Goal: Book appointment/travel/reservation

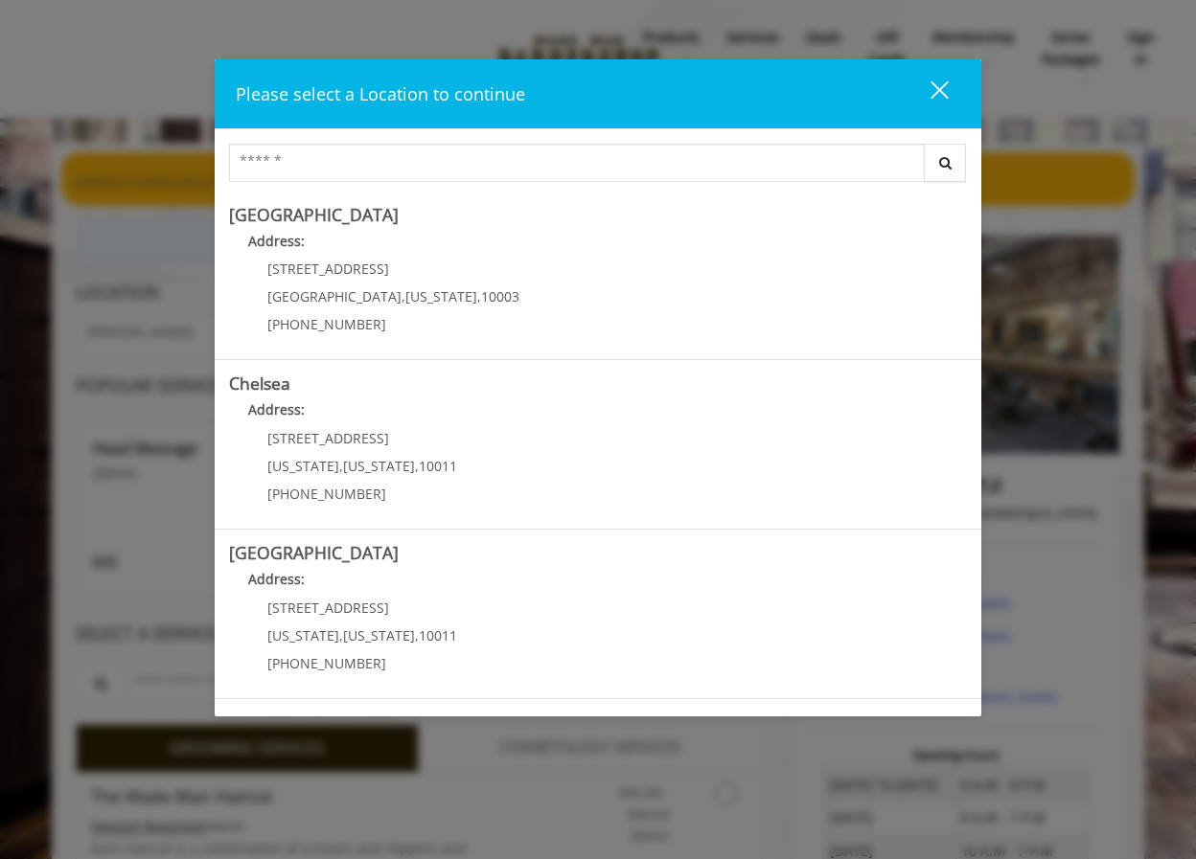
click at [946, 94] on div "close" at bounding box center [927, 94] width 38 height 29
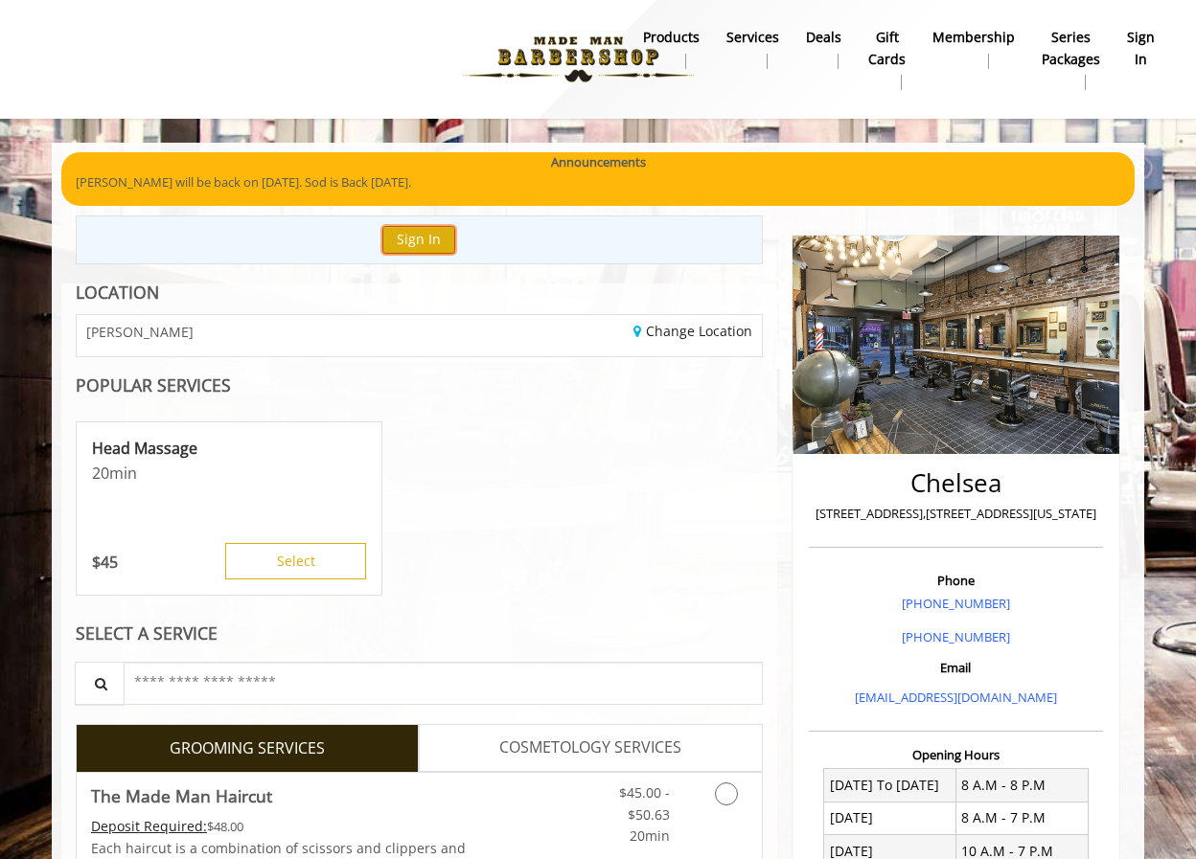
click at [448, 241] on button "Sign In" at bounding box center [418, 240] width 73 height 28
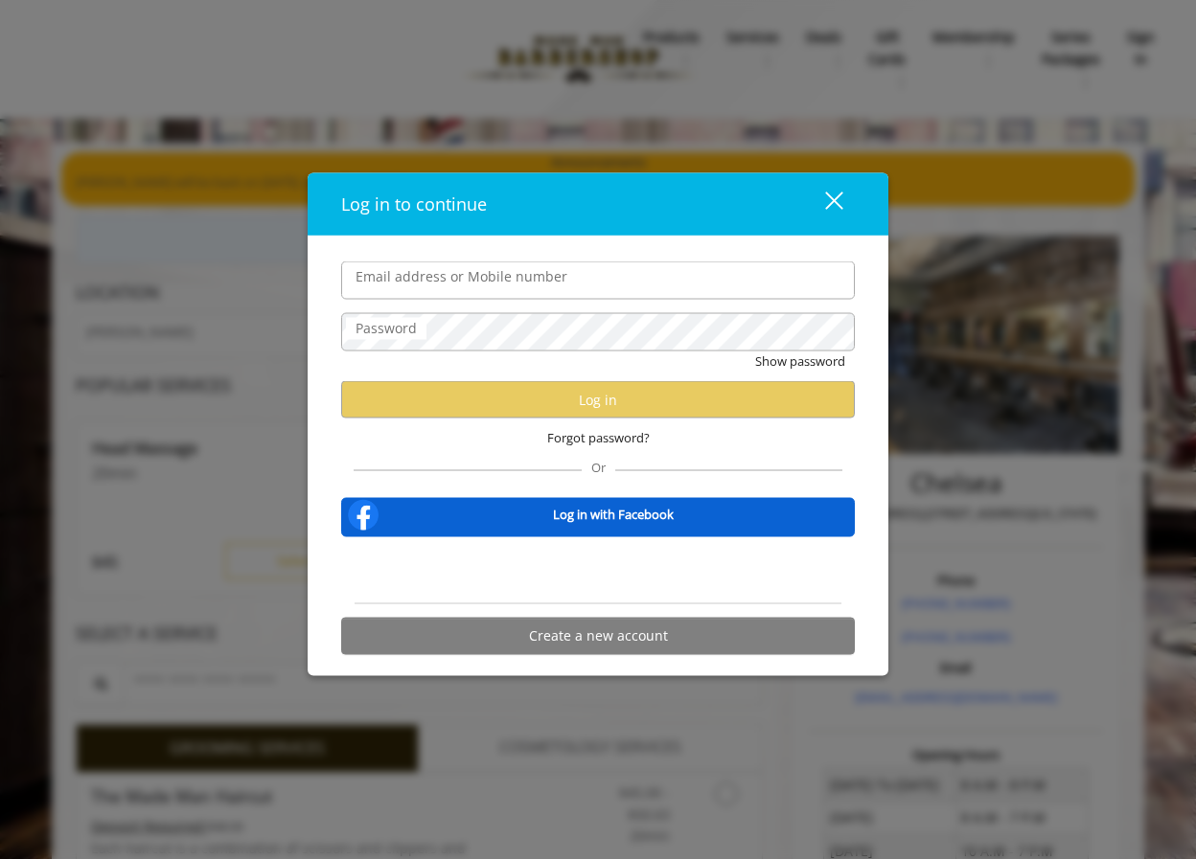
click at [484, 292] on input "Email address or Mobile number" at bounding box center [597, 281] width 513 height 38
type input "**********"
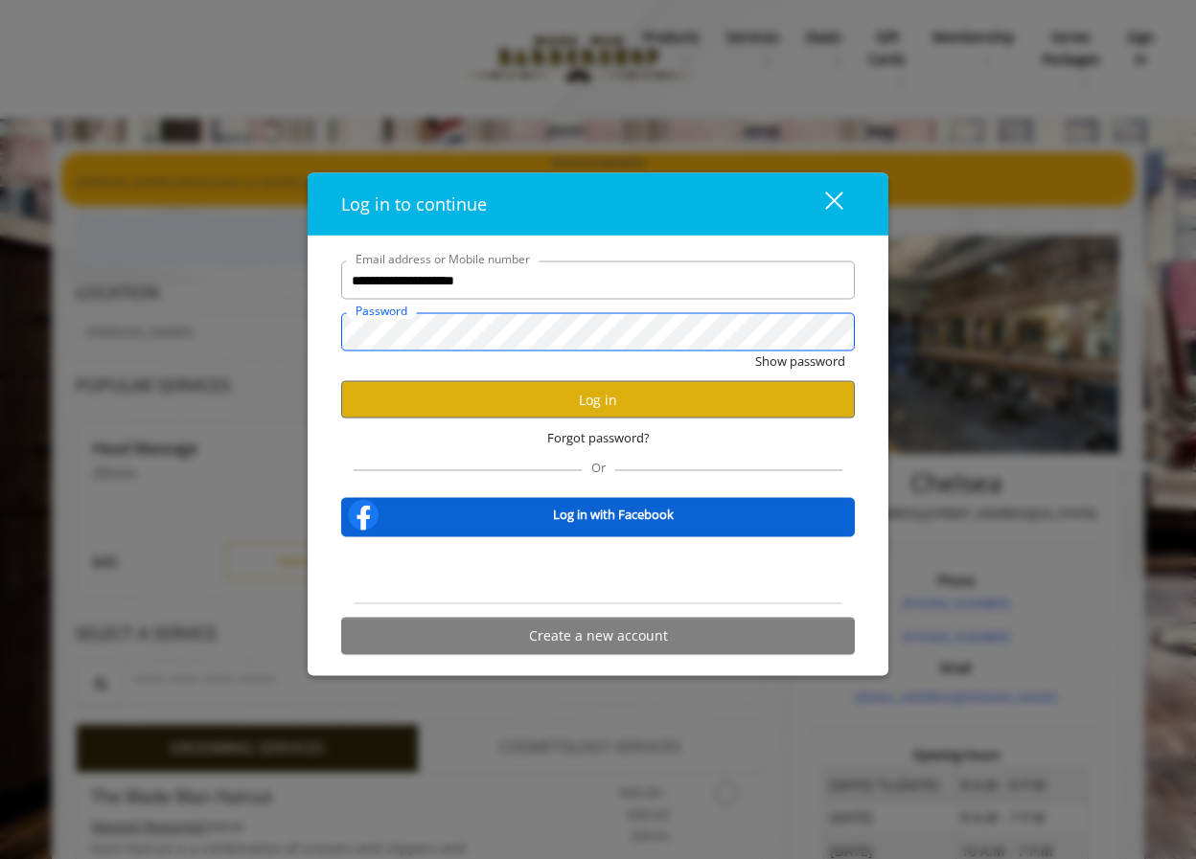
click at [755, 352] on button "Show password" at bounding box center [800, 362] width 90 height 20
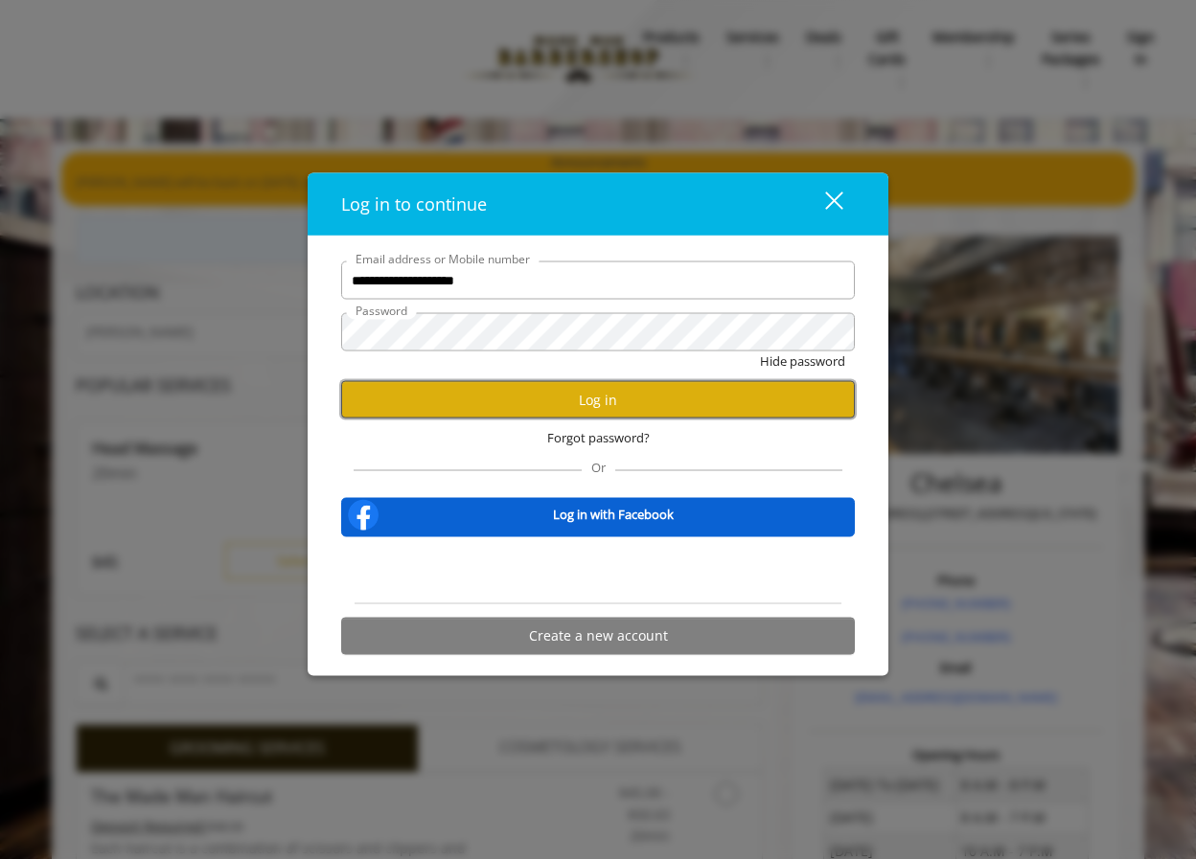
click at [629, 392] on button "Log in" at bounding box center [597, 399] width 513 height 37
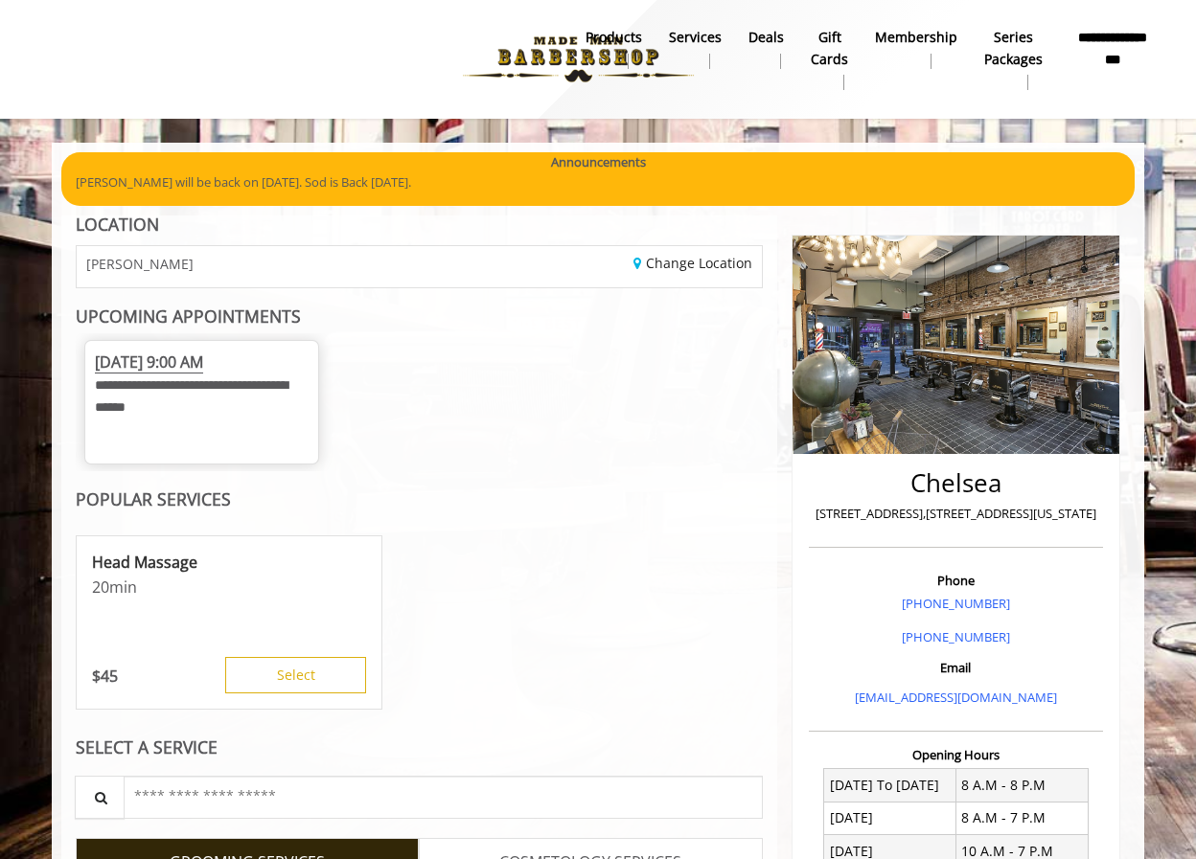
click at [184, 360] on span "[DATE] 9:00 AM" at bounding box center [149, 363] width 108 height 22
drag, startPoint x: 194, startPoint y: 404, endPoint x: 267, endPoint y: 412, distance: 73.2
click at [196, 407] on span "**********" at bounding box center [191, 395] width 193 height 34
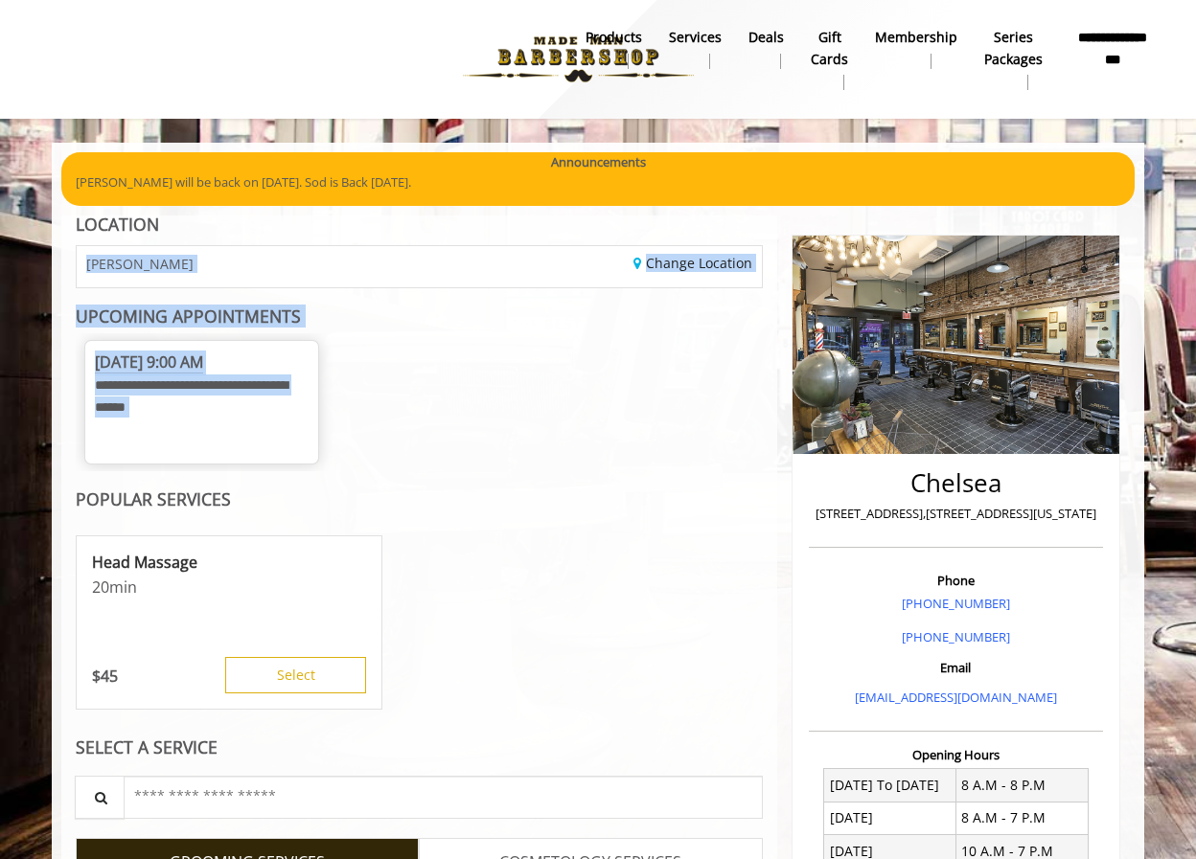
drag, startPoint x: 468, startPoint y: 487, endPoint x: 501, endPoint y: 369, distance: 122.3
click at [240, 376] on div "**********" at bounding box center [202, 391] width 214 height 80
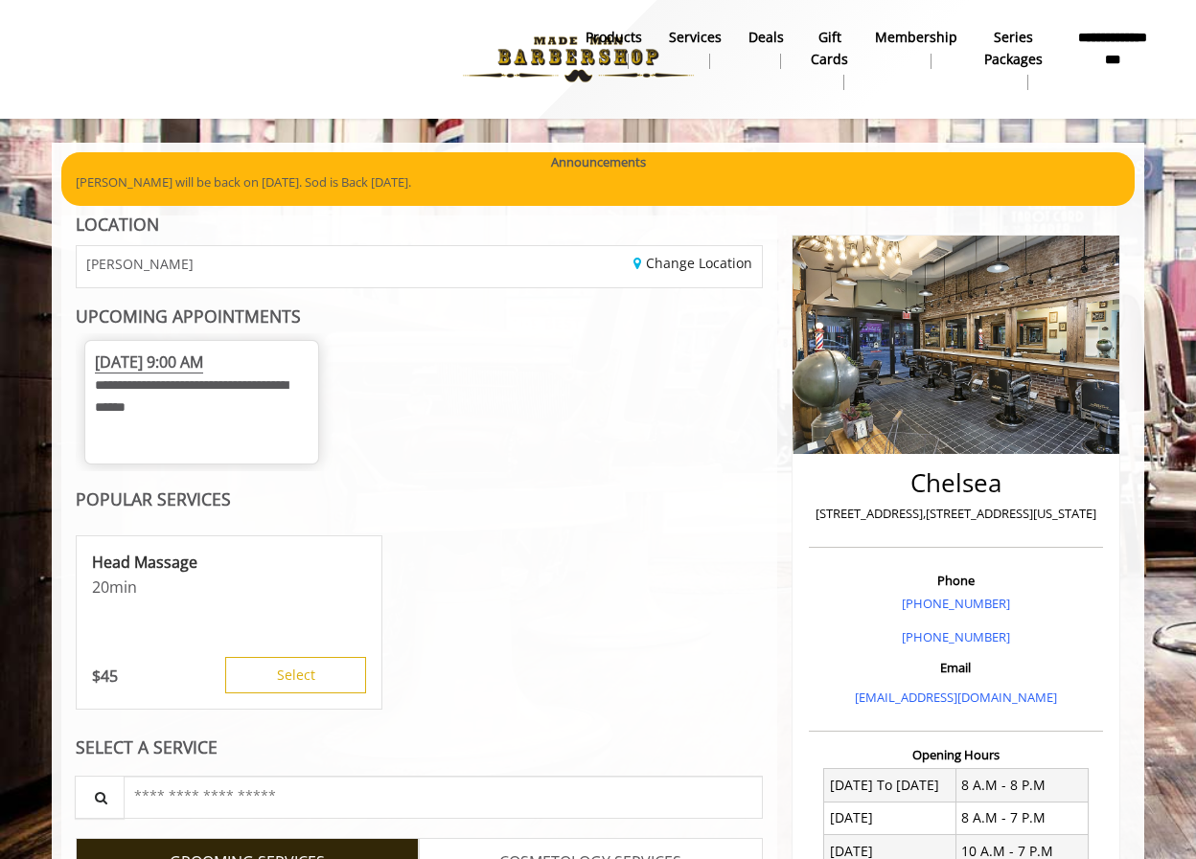
click at [238, 376] on div "**********" at bounding box center [202, 391] width 214 height 80
click at [203, 371] on span "[DATE] 9:00 AM" at bounding box center [149, 363] width 108 height 22
click at [700, 273] on div "Change Location" at bounding box center [597, 266] width 356 height 41
click at [699, 262] on link "Change Location" at bounding box center [692, 263] width 119 height 18
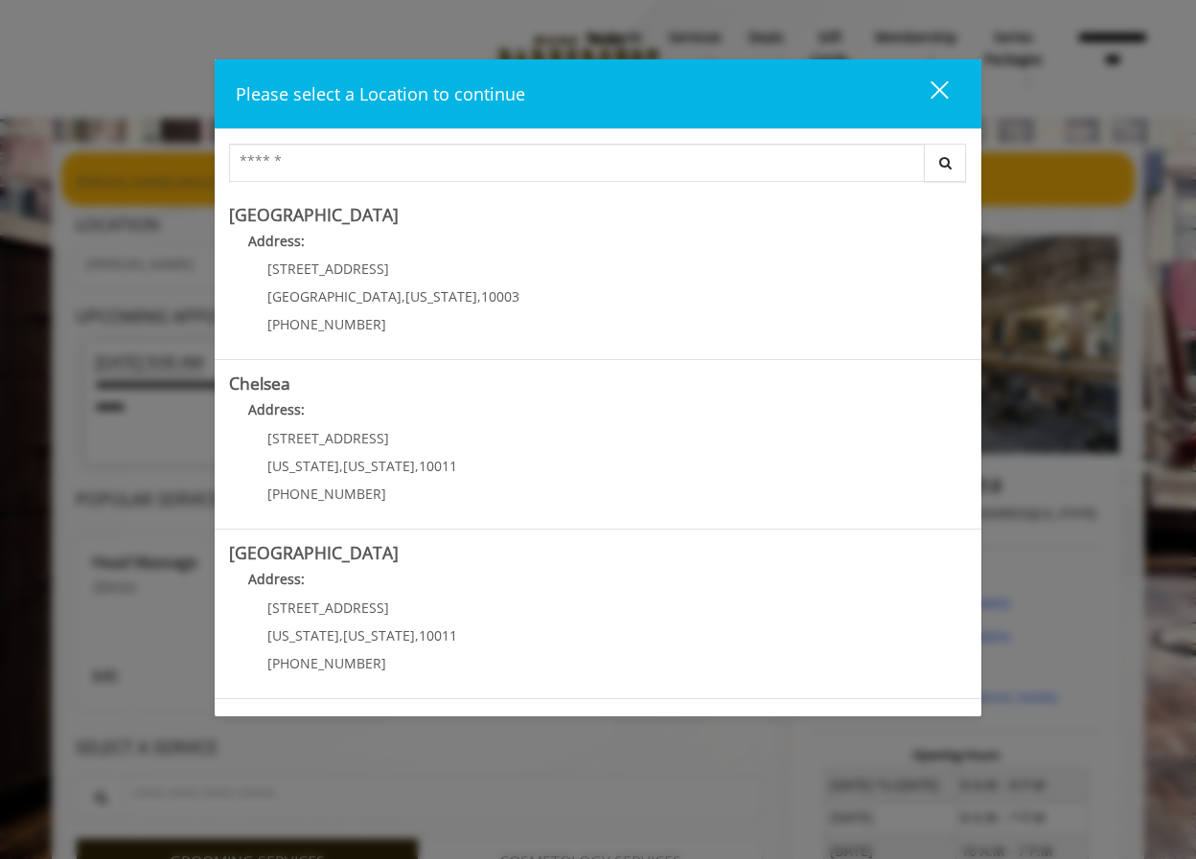
click at [944, 93] on div "close" at bounding box center [927, 94] width 38 height 29
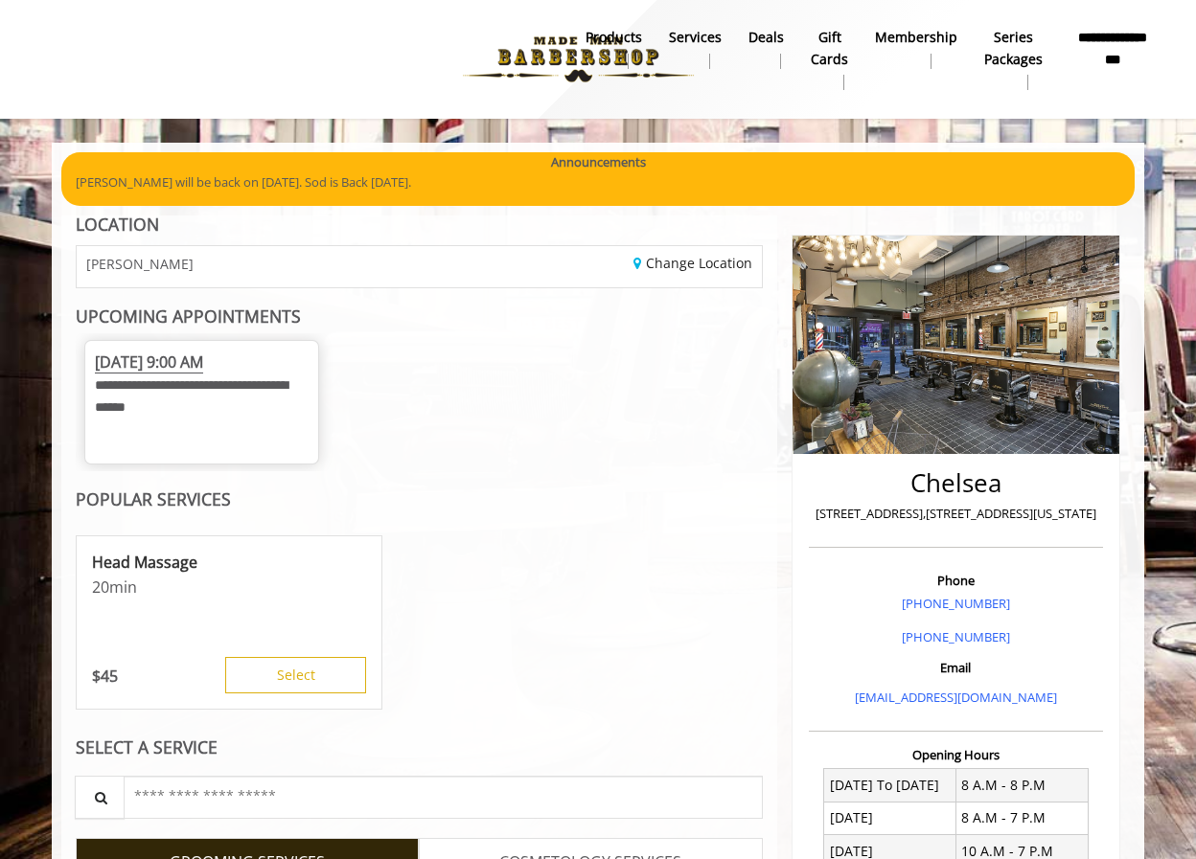
click at [172, 366] on span "[DATE] 9:00 AM" at bounding box center [149, 363] width 108 height 22
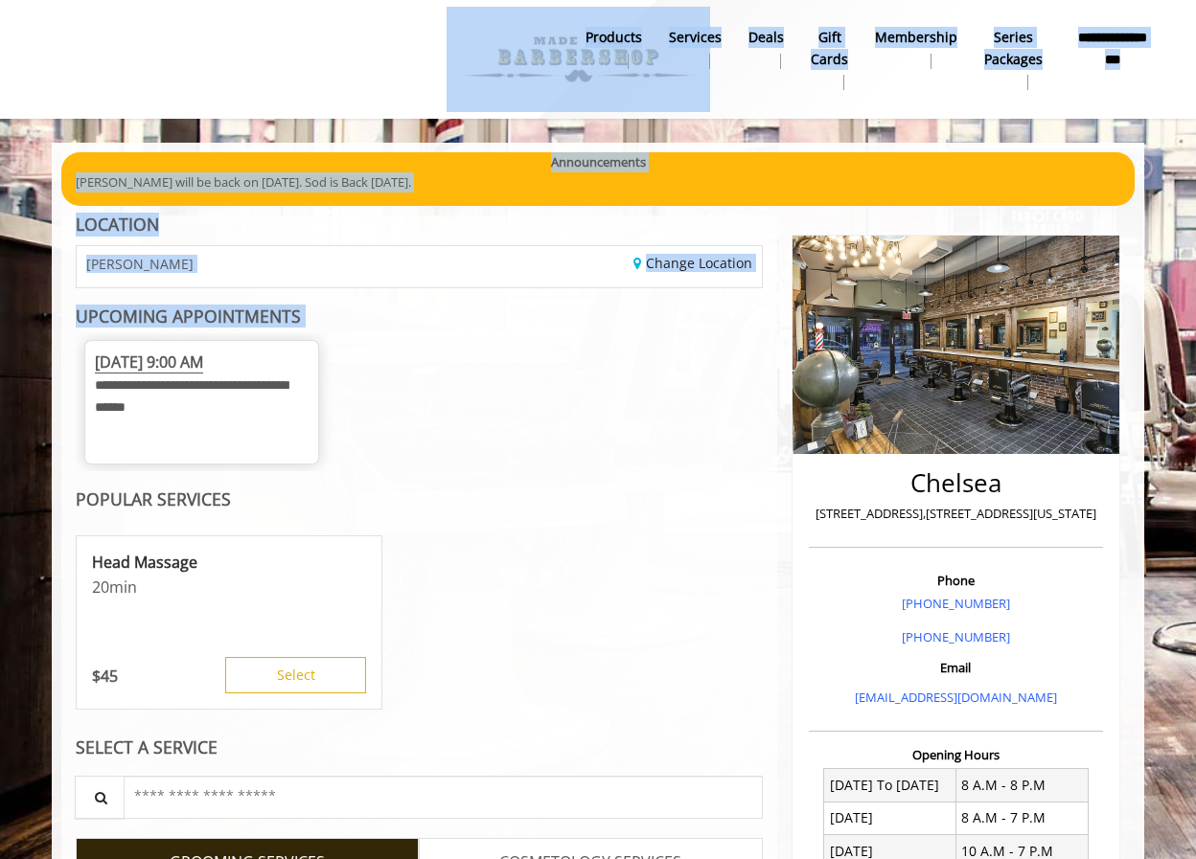
drag, startPoint x: 257, startPoint y: 440, endPoint x: 323, endPoint y: 283, distance: 170.5
click at [329, 333] on div "**********" at bounding box center [419, 402] width 687 height 138
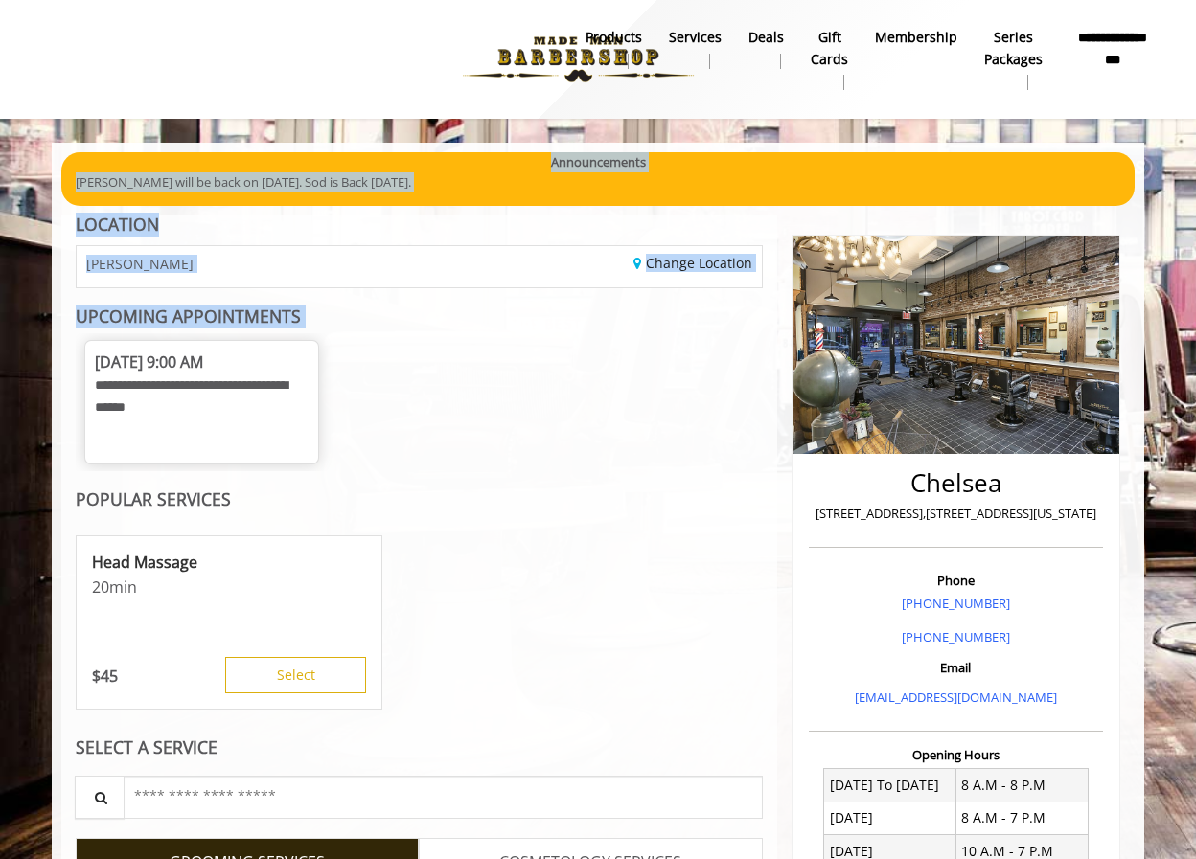
click at [323, 314] on h5 "UPCOMING APPOINTMENTS" at bounding box center [419, 317] width 687 height 18
click at [203, 360] on span "[DATE] 9:00 AM" at bounding box center [149, 363] width 108 height 22
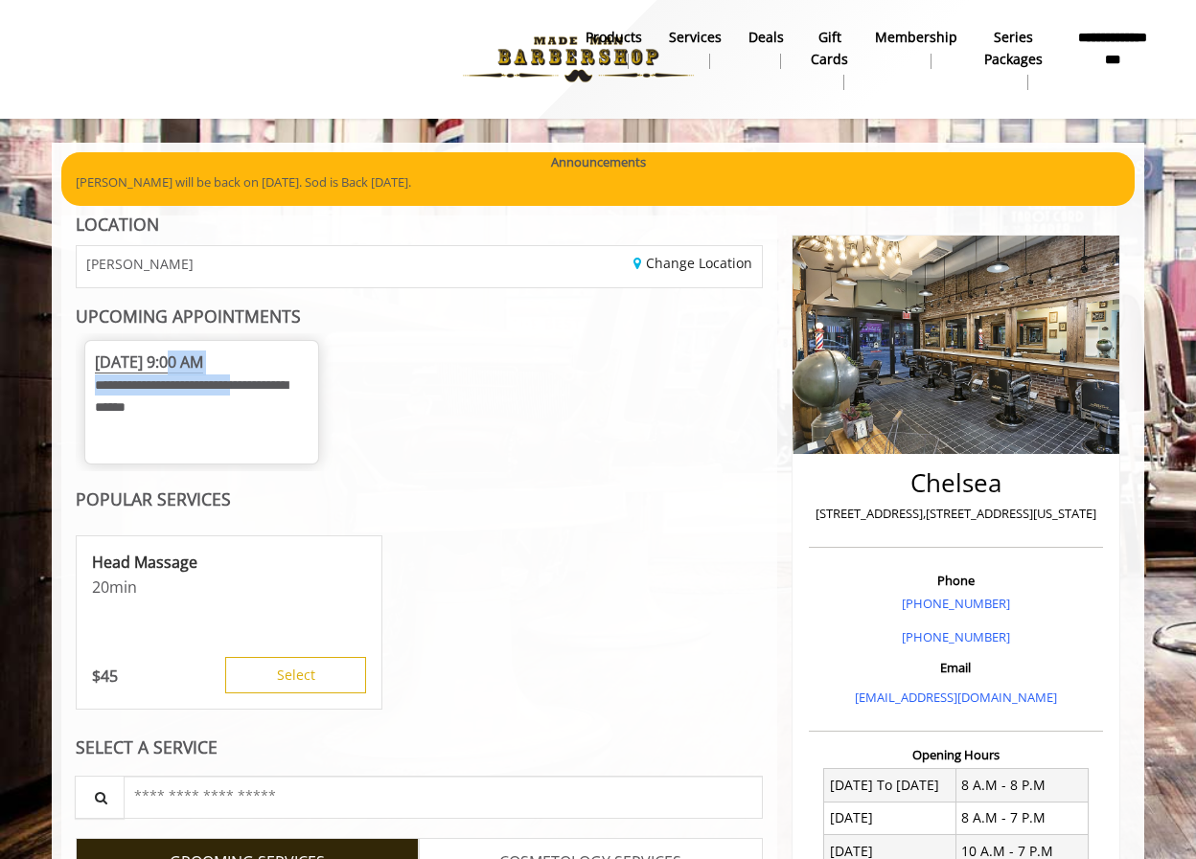
drag, startPoint x: 295, startPoint y: 390, endPoint x: 153, endPoint y: 367, distance: 143.6
click at [153, 367] on div "**********" at bounding box center [202, 391] width 214 height 80
click at [153, 367] on span "[DATE] 9:00 AM" at bounding box center [149, 363] width 108 height 22
click at [688, 286] on div "Change Location" at bounding box center [597, 266] width 356 height 41
click at [688, 257] on link "Change Location" at bounding box center [692, 263] width 119 height 18
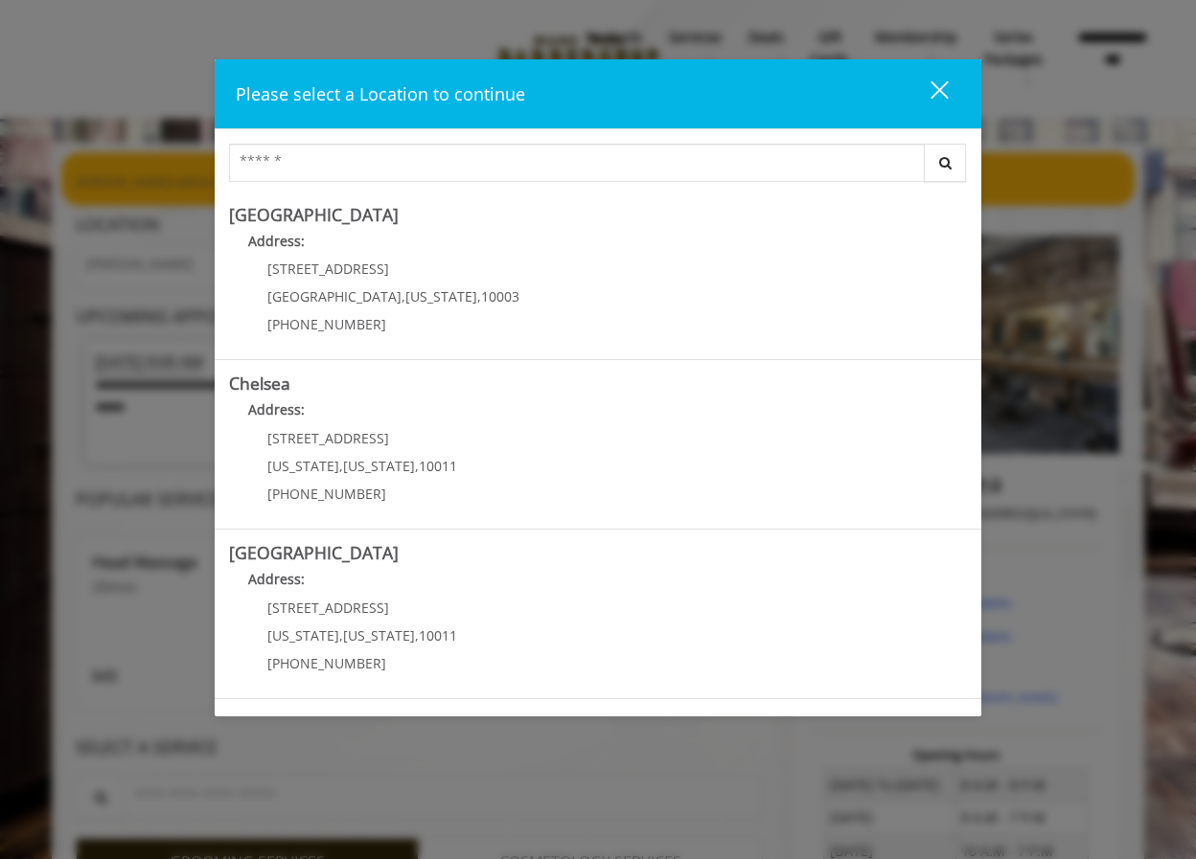
click at [942, 80] on div "close" at bounding box center [927, 94] width 38 height 29
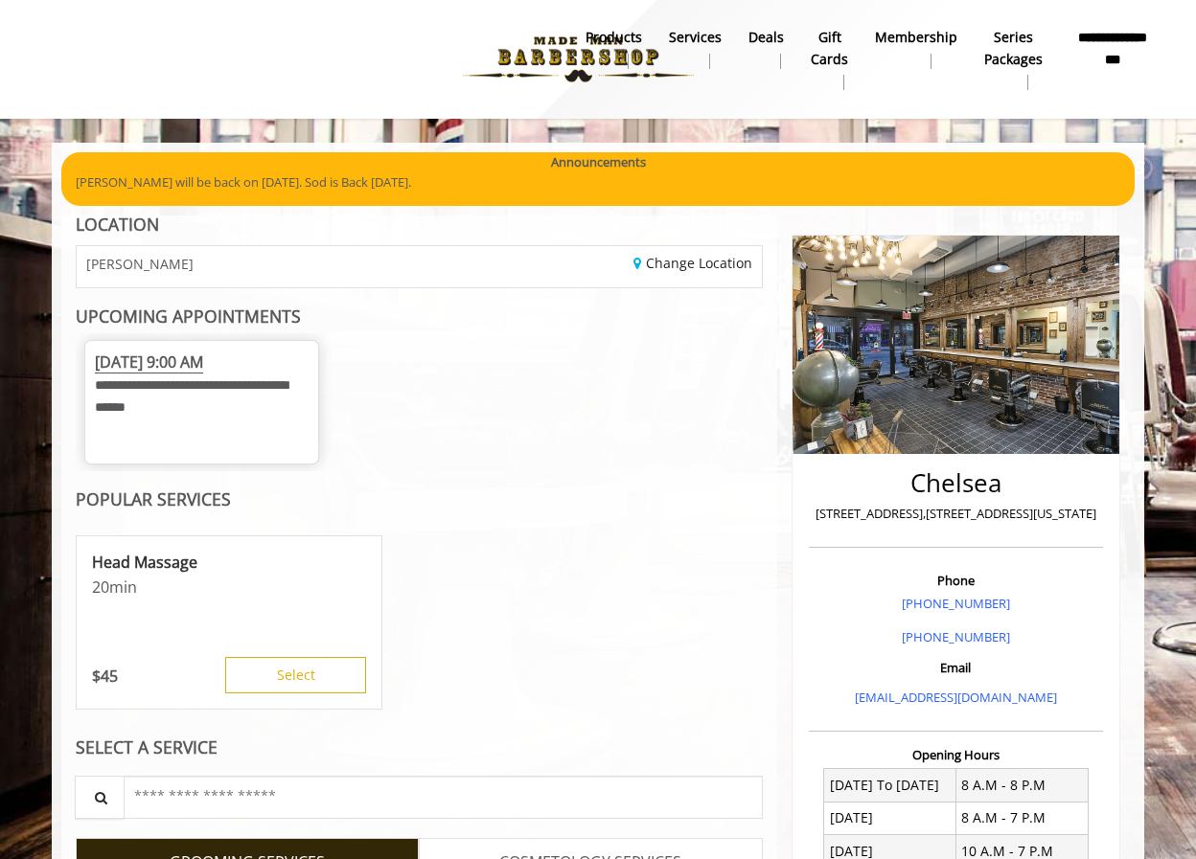
click at [203, 364] on span "[DATE] 9:00 AM" at bounding box center [149, 363] width 108 height 22
click at [700, 263] on link "Change Location" at bounding box center [692, 263] width 119 height 18
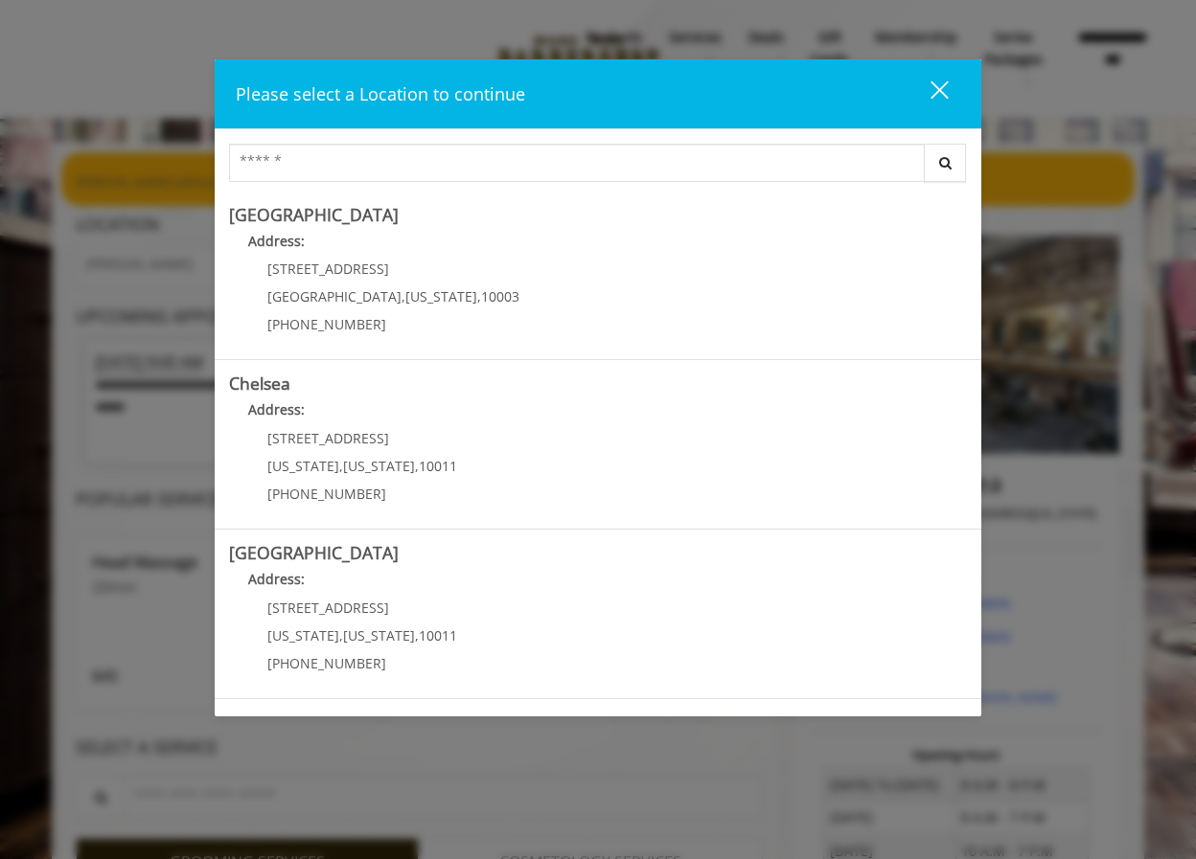
click at [934, 104] on div "close" at bounding box center [927, 94] width 38 height 29
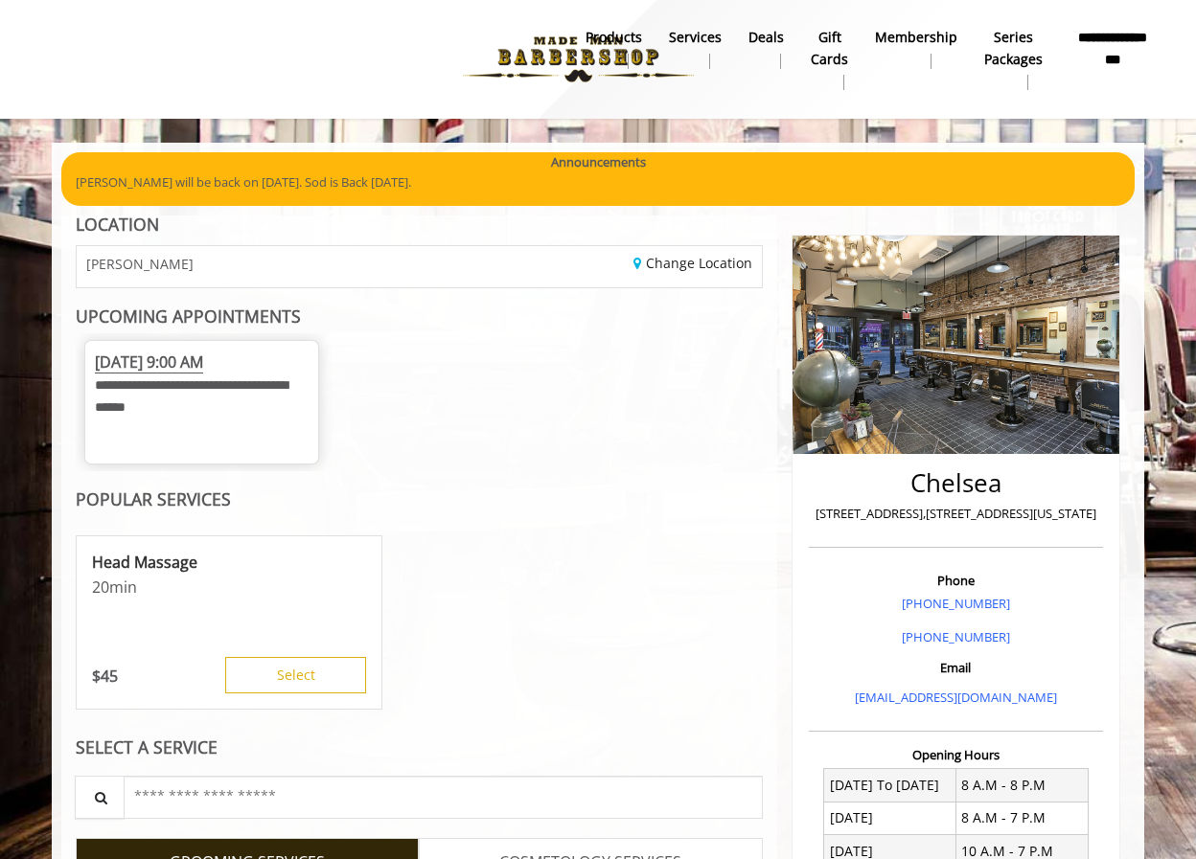
click at [141, 260] on span "[PERSON_NAME]" at bounding box center [139, 264] width 107 height 14
click at [133, 246] on div "CHELSEA Change Location" at bounding box center [419, 266] width 687 height 43
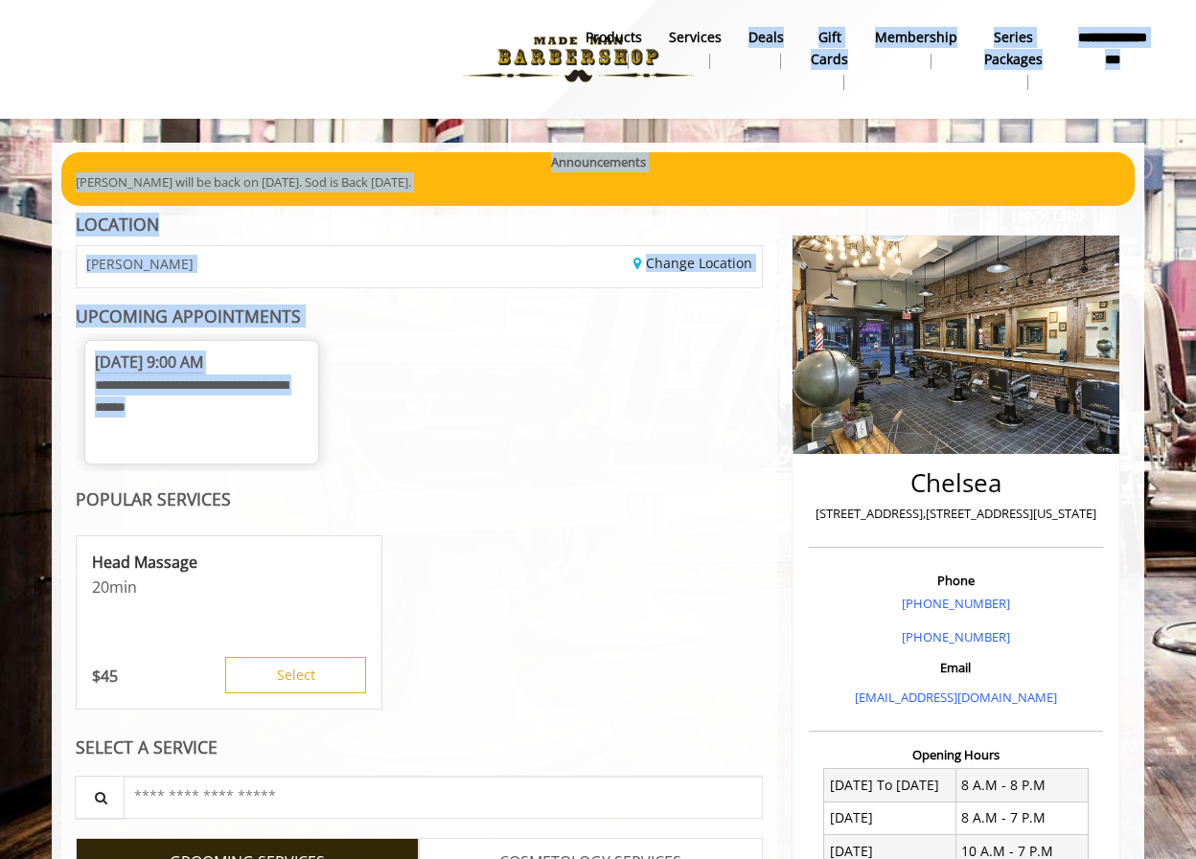
drag, startPoint x: 564, startPoint y: 434, endPoint x: 648, endPoint y: 178, distance: 269.0
click at [731, 333] on div "**********" at bounding box center [419, 402] width 687 height 138
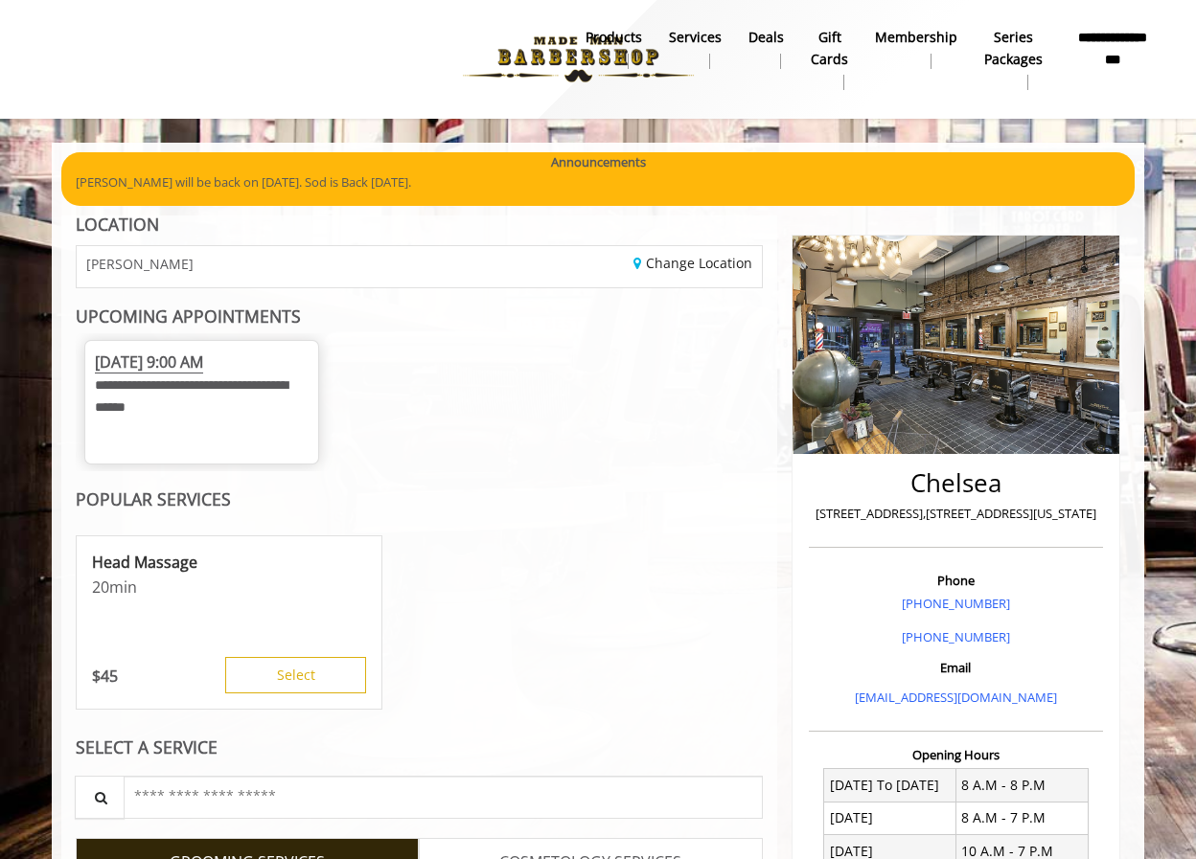
drag, startPoint x: 145, startPoint y: 346, endPoint x: 145, endPoint y: 356, distance: 10.5
click at [145, 348] on div "**********" at bounding box center [201, 402] width 235 height 125
click at [145, 356] on span "[DATE] 9:00 AM" at bounding box center [149, 363] width 108 height 22
click at [696, 253] on div "Change Location" at bounding box center [597, 266] width 356 height 41
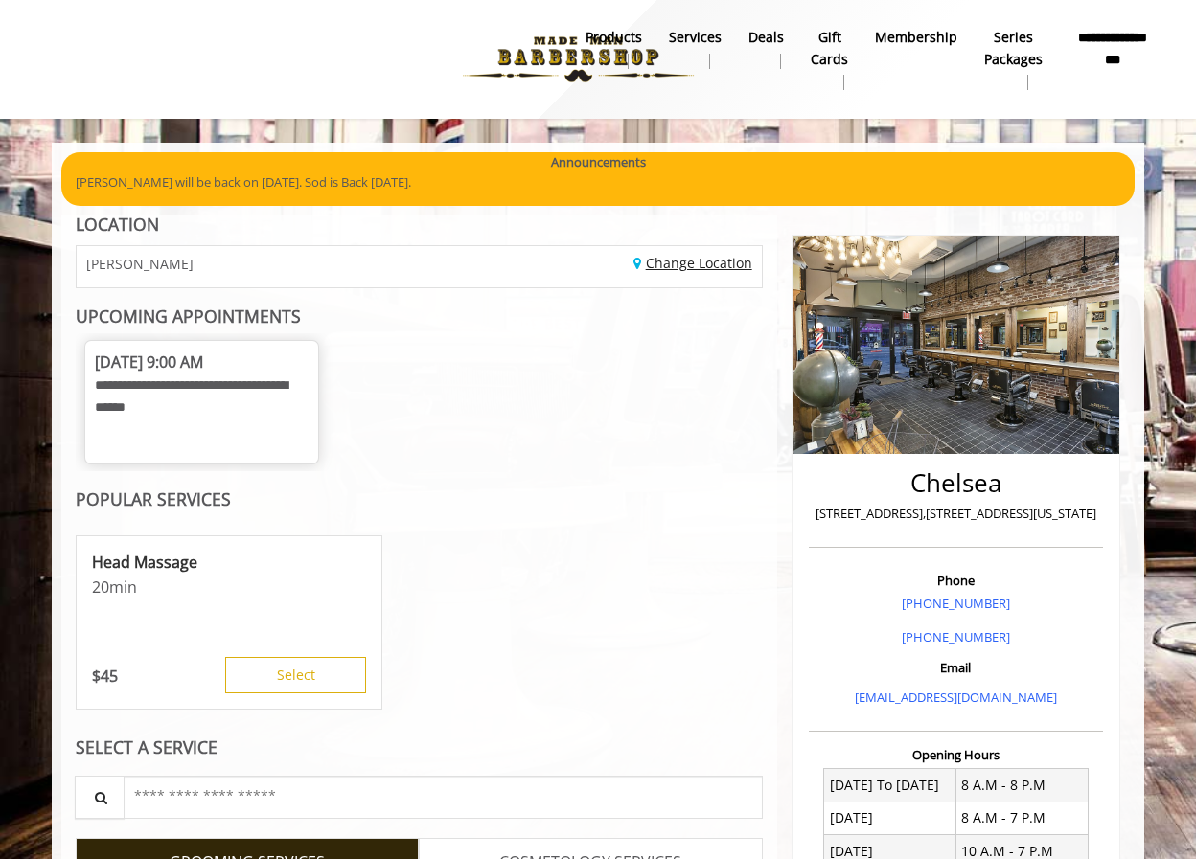
click at [696, 265] on link "Change Location" at bounding box center [692, 263] width 119 height 18
click at [673, 262] on link "Change Location" at bounding box center [692, 263] width 119 height 18
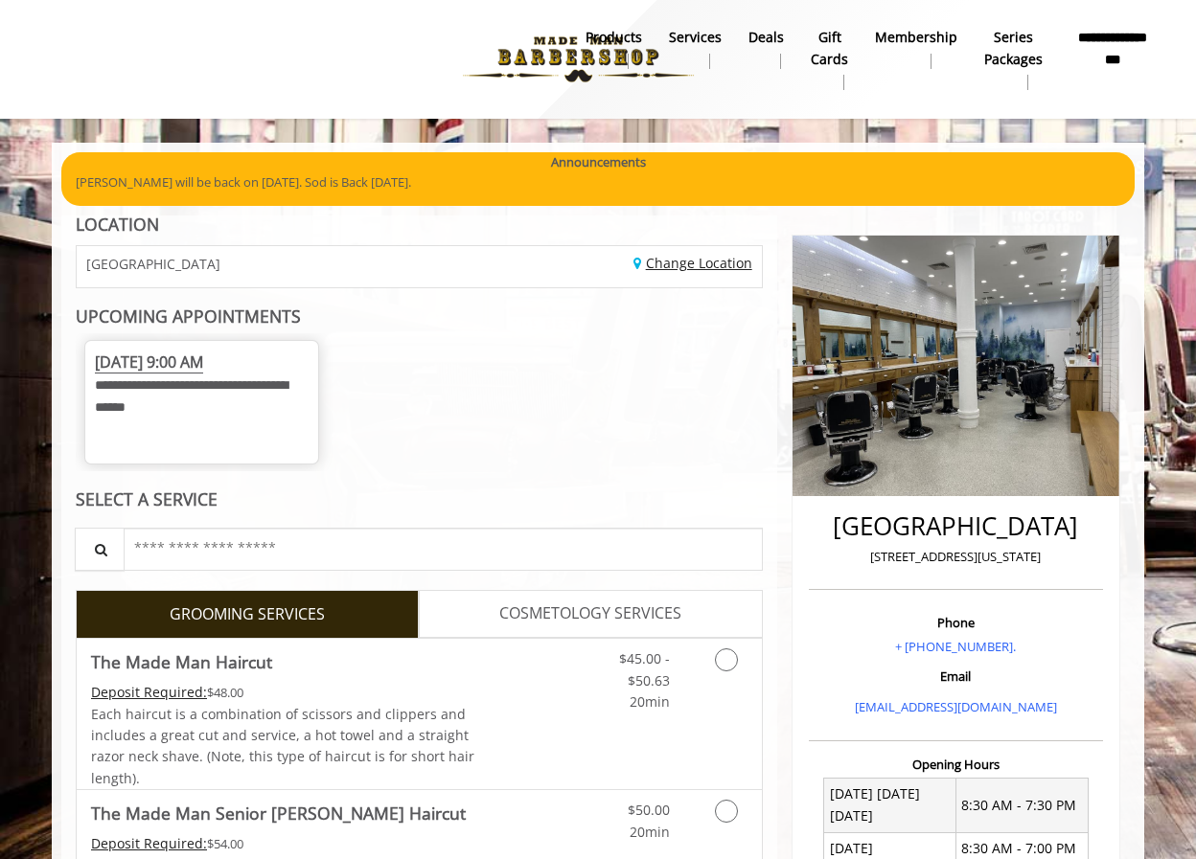
click at [711, 263] on link "Change Location" at bounding box center [692, 263] width 119 height 18
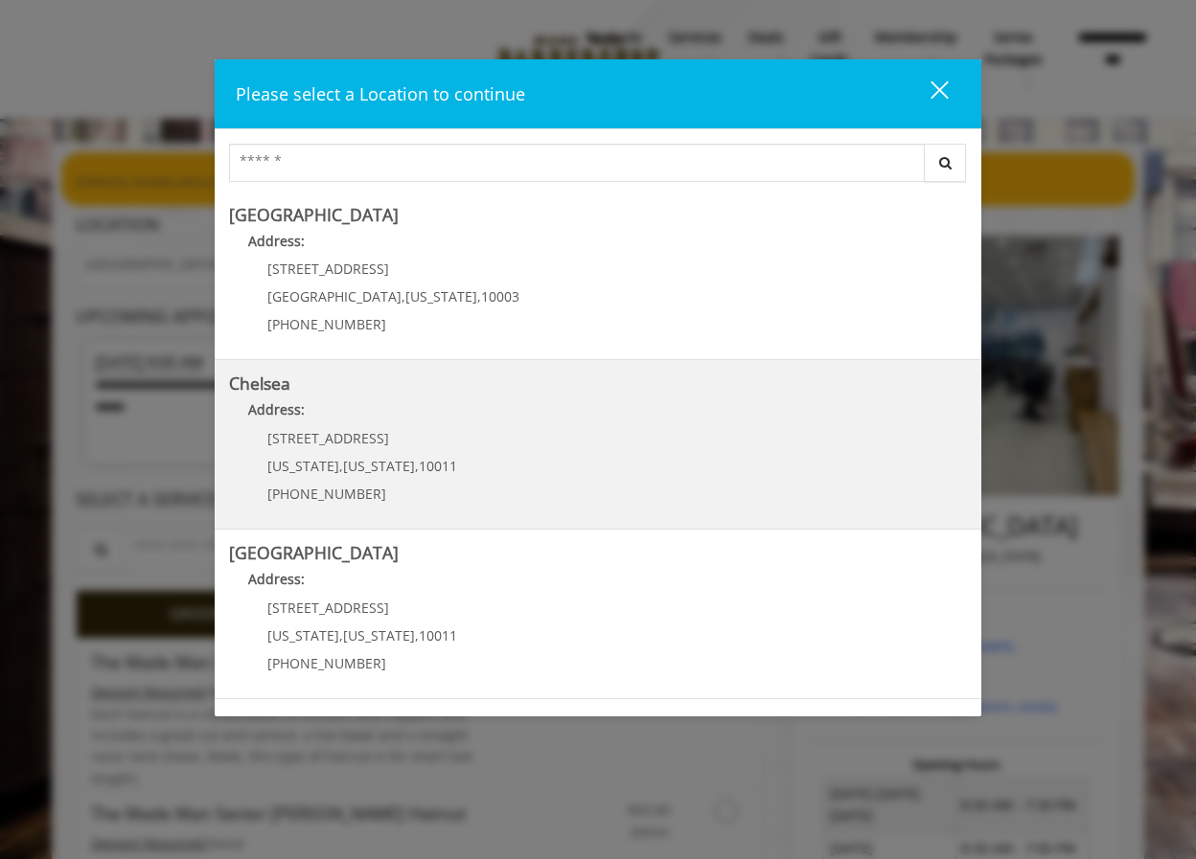
click at [603, 439] on link "Chelsea Address: [STREET_ADDRESS][US_STATE][US_STATE] (917) 639-3902" at bounding box center [598, 445] width 738 height 140
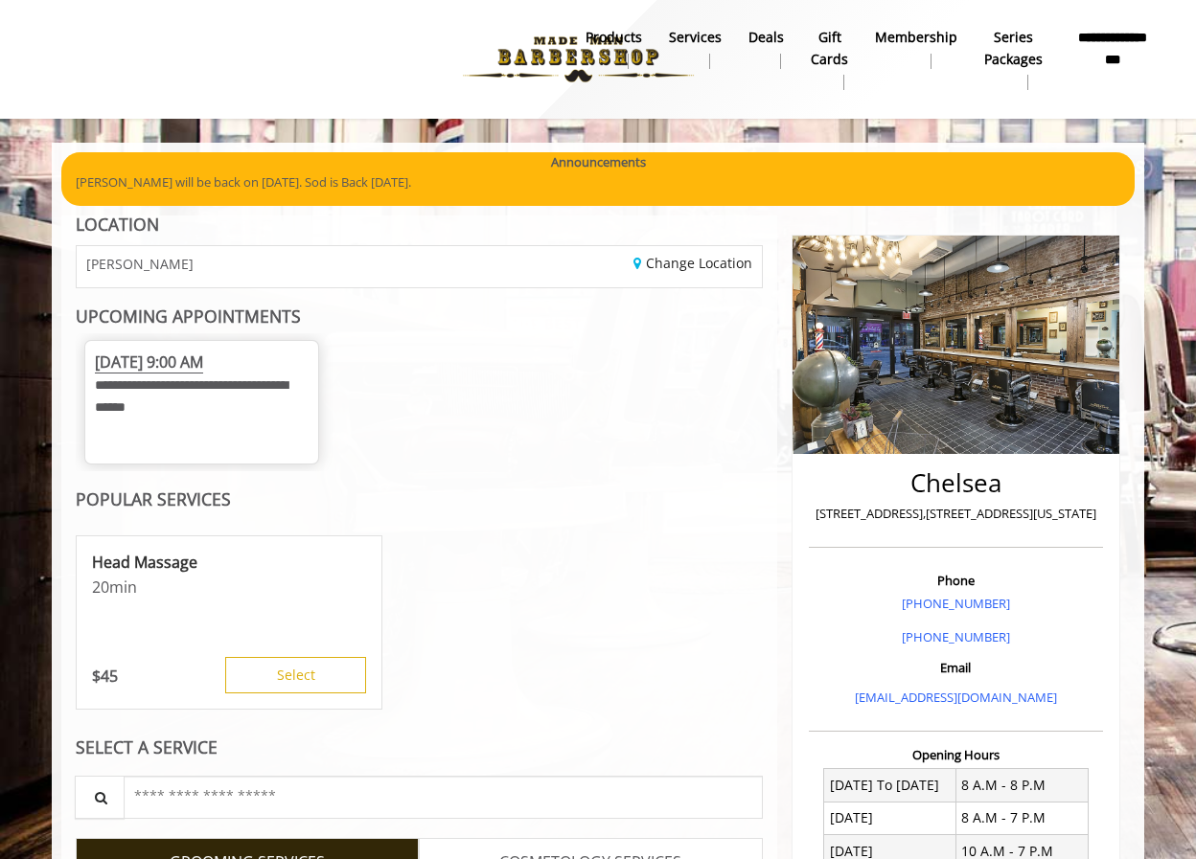
click at [199, 369] on span "[DATE] 9:00 AM" at bounding box center [149, 363] width 108 height 22
click at [181, 395] on span "**********" at bounding box center [191, 395] width 193 height 34
click at [148, 354] on span "[DATE] 9:00 AM" at bounding box center [149, 363] width 108 height 22
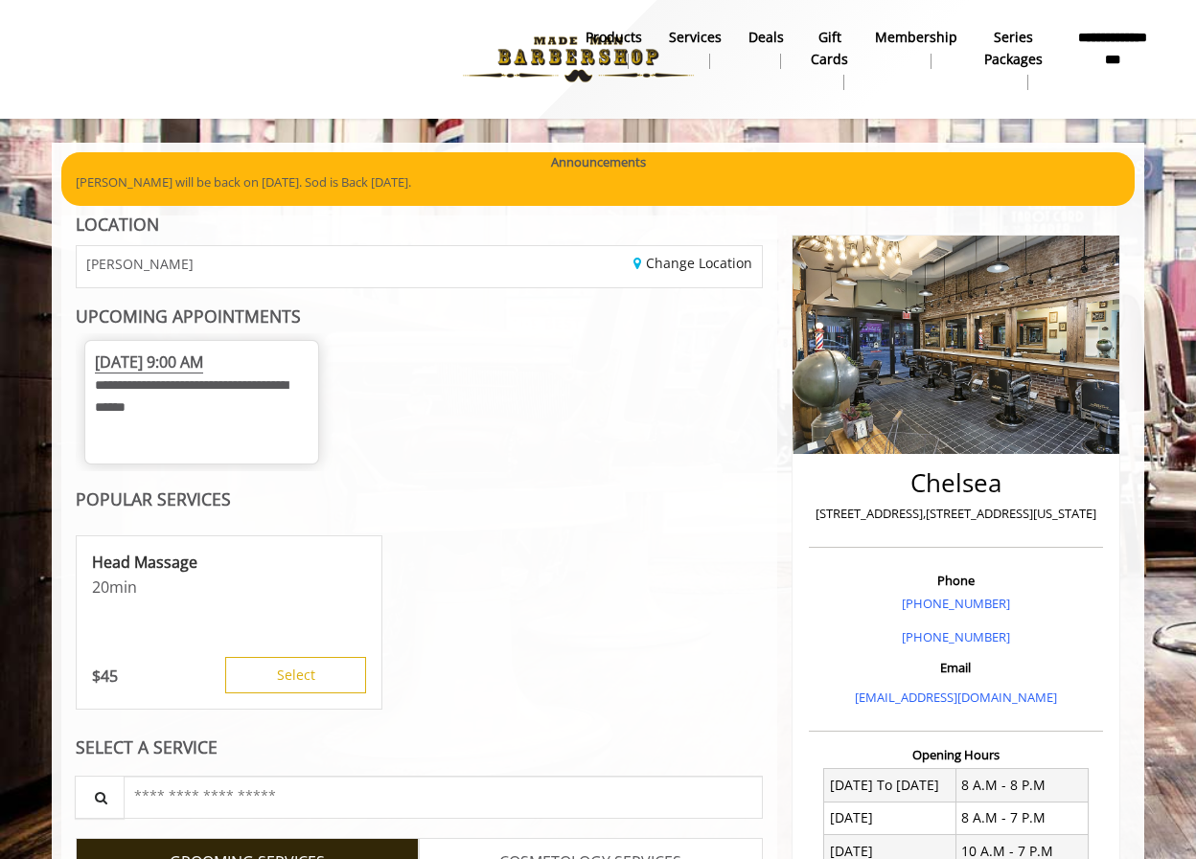
click at [271, 326] on b "UPCOMING APPOINTMENTS" at bounding box center [188, 316] width 225 height 23
drag, startPoint x: 714, startPoint y: 561, endPoint x: 646, endPoint y: 441, distance: 138.6
click at [646, 441] on div "**********" at bounding box center [419, 402] width 687 height 138
click at [638, 255] on link "Change Location" at bounding box center [692, 263] width 119 height 18
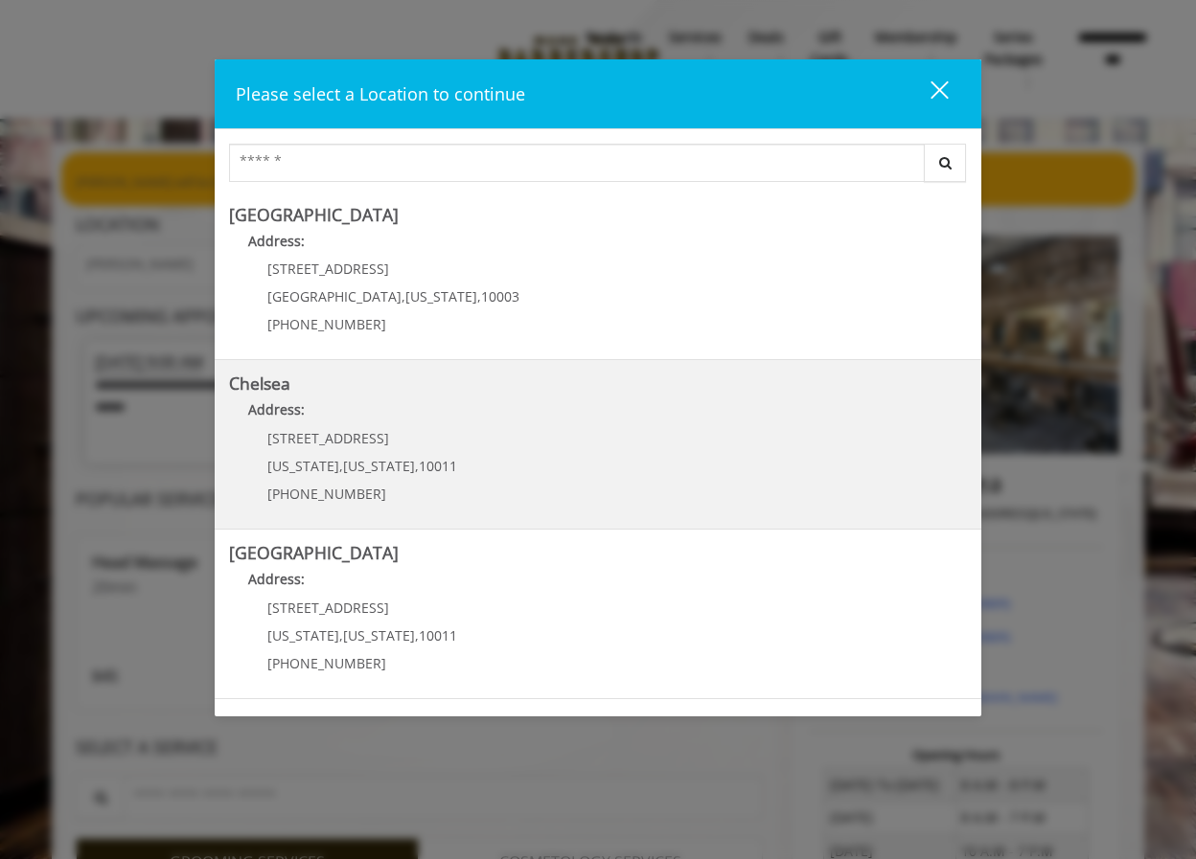
click at [422, 440] on p "[STREET_ADDRESS]" at bounding box center [362, 438] width 190 height 14
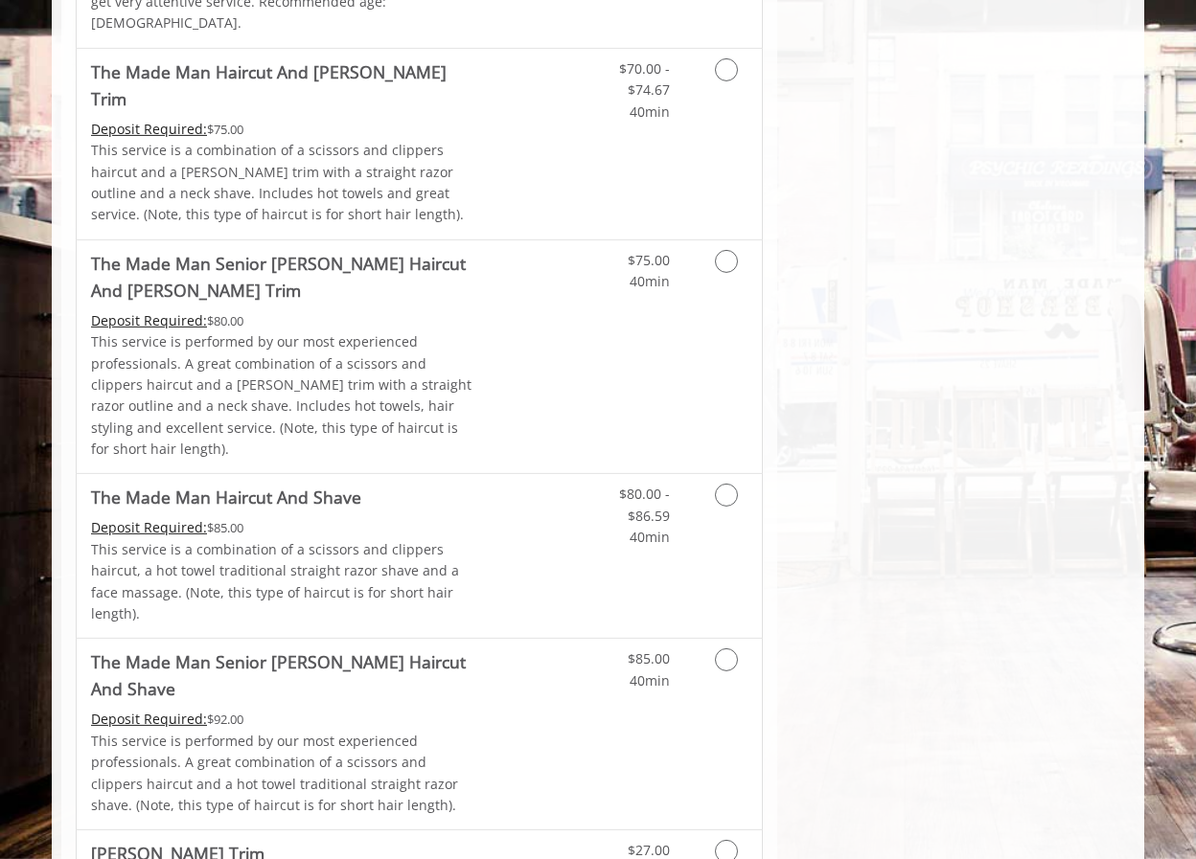
scroll to position [2104, 0]
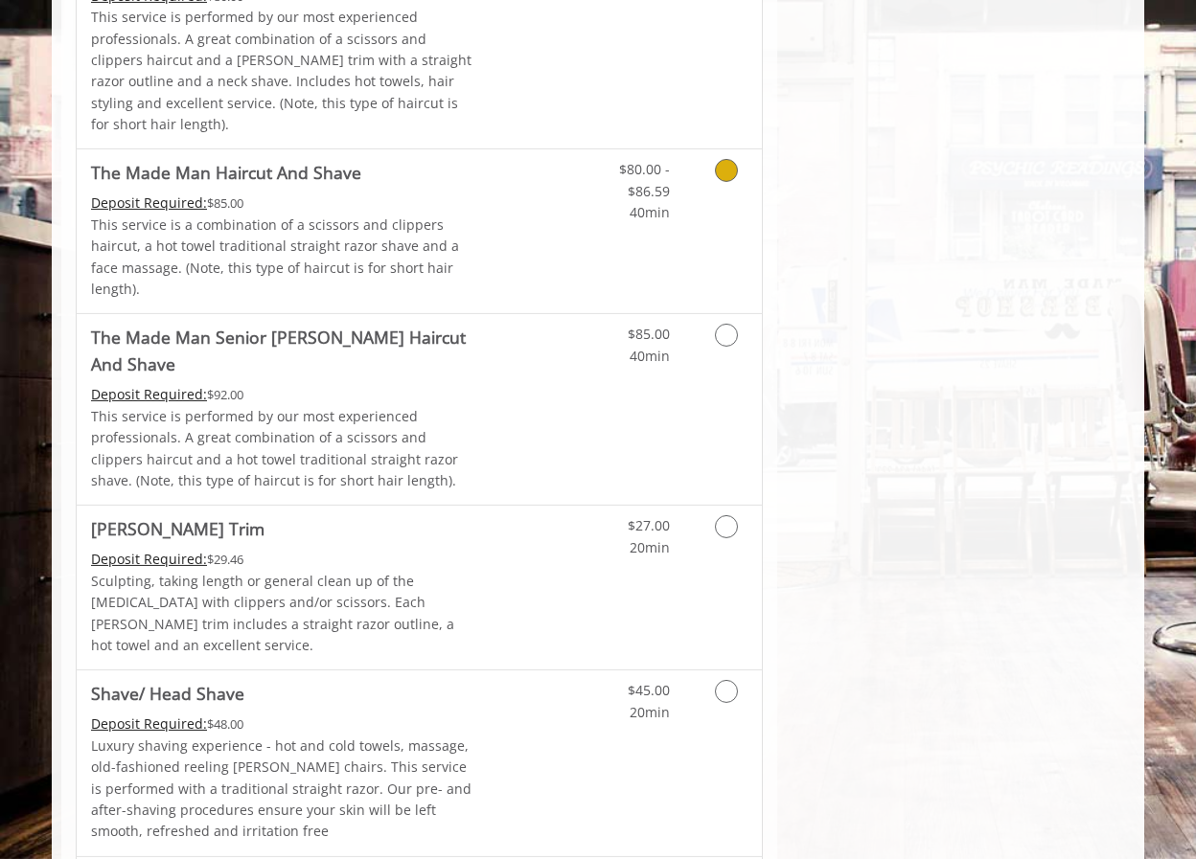
click at [731, 159] on icon "Grooming services" at bounding box center [726, 170] width 23 height 23
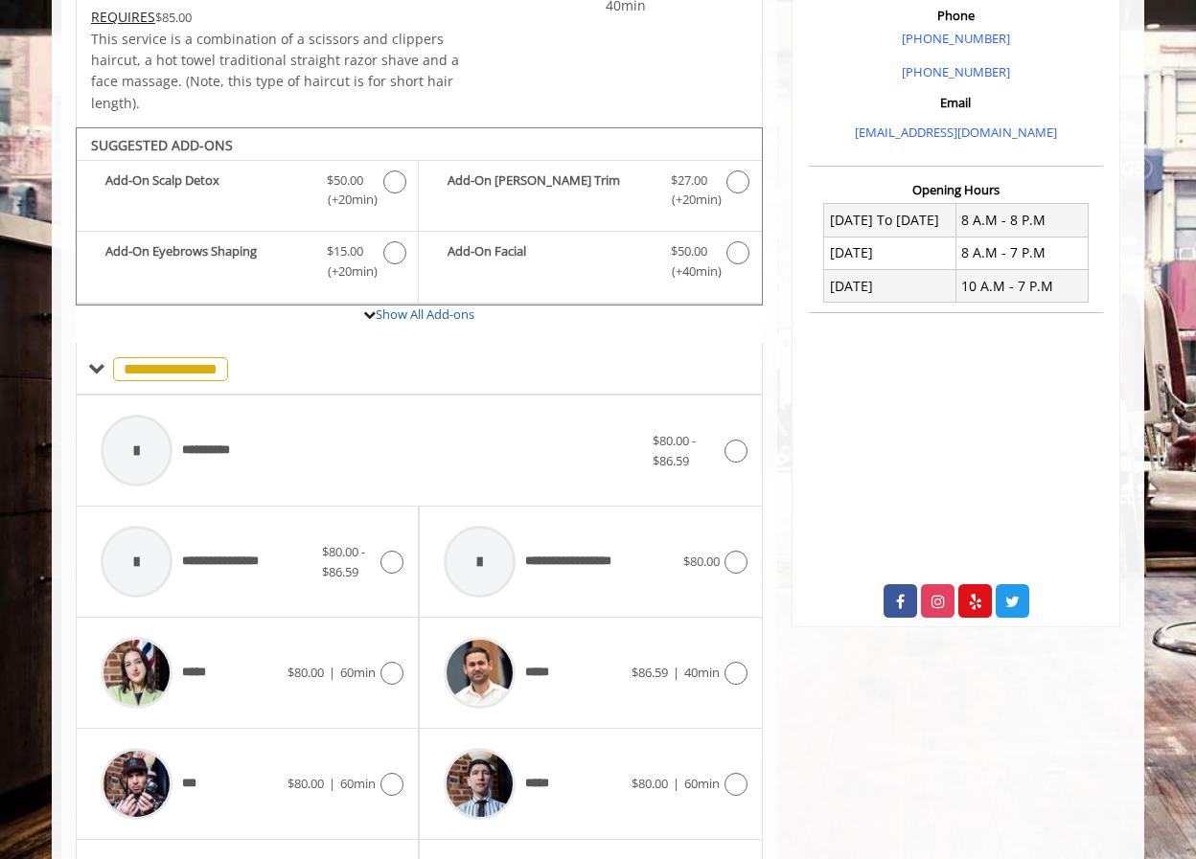
scroll to position [672, 0]
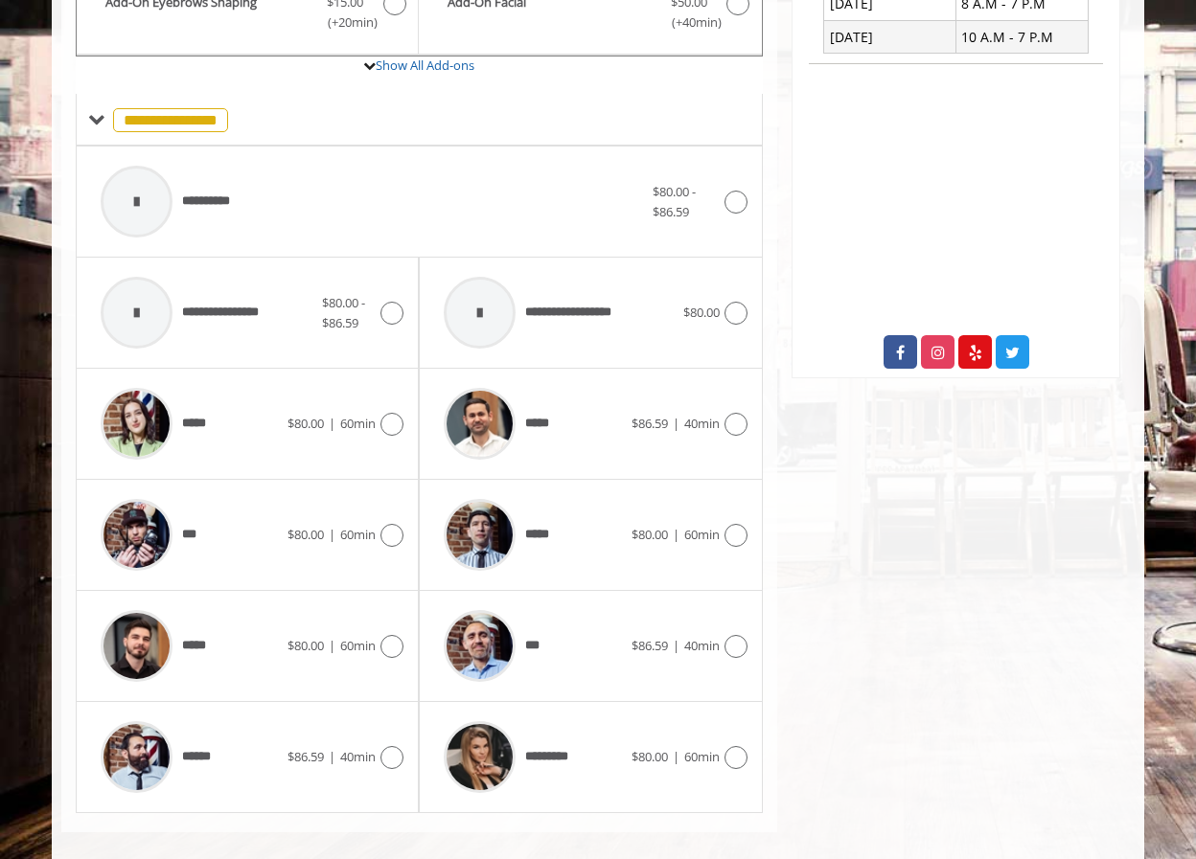
drag, startPoint x: 863, startPoint y: 716, endPoint x: 815, endPoint y: 639, distance: 90.4
click at [924, 858] on html "**********" at bounding box center [598, 33] width 1196 height 1695
click at [360, 636] on span "$80.00 | 60min" at bounding box center [331, 646] width 88 height 20
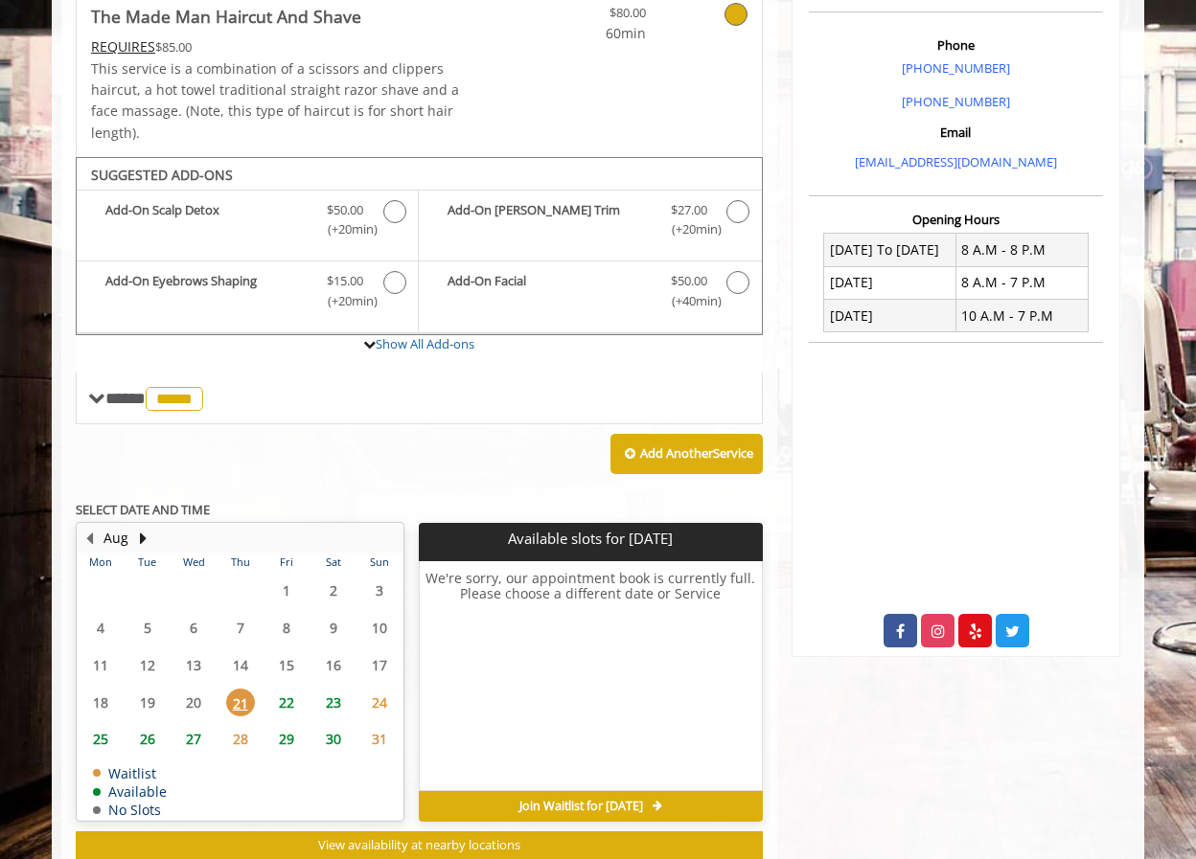
scroll to position [571, 0]
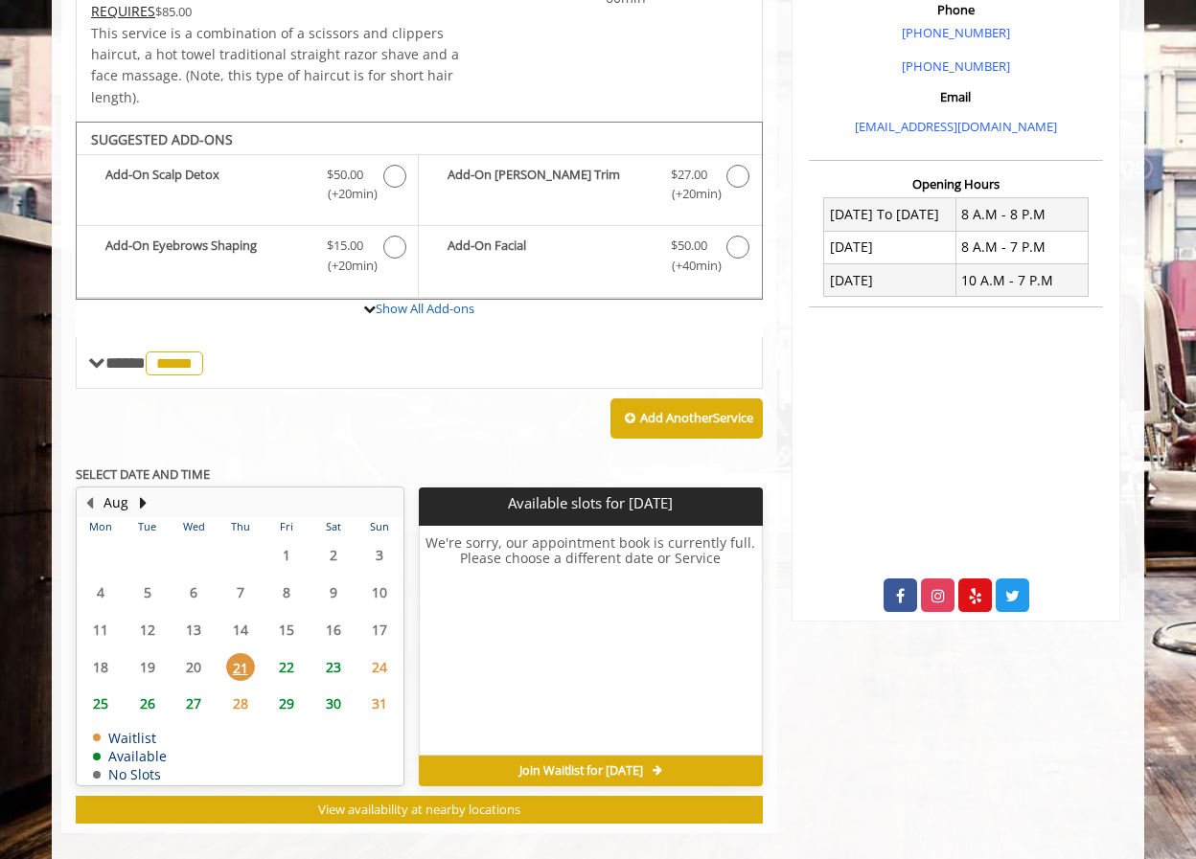
click at [292, 653] on span "22" at bounding box center [286, 667] width 29 height 28
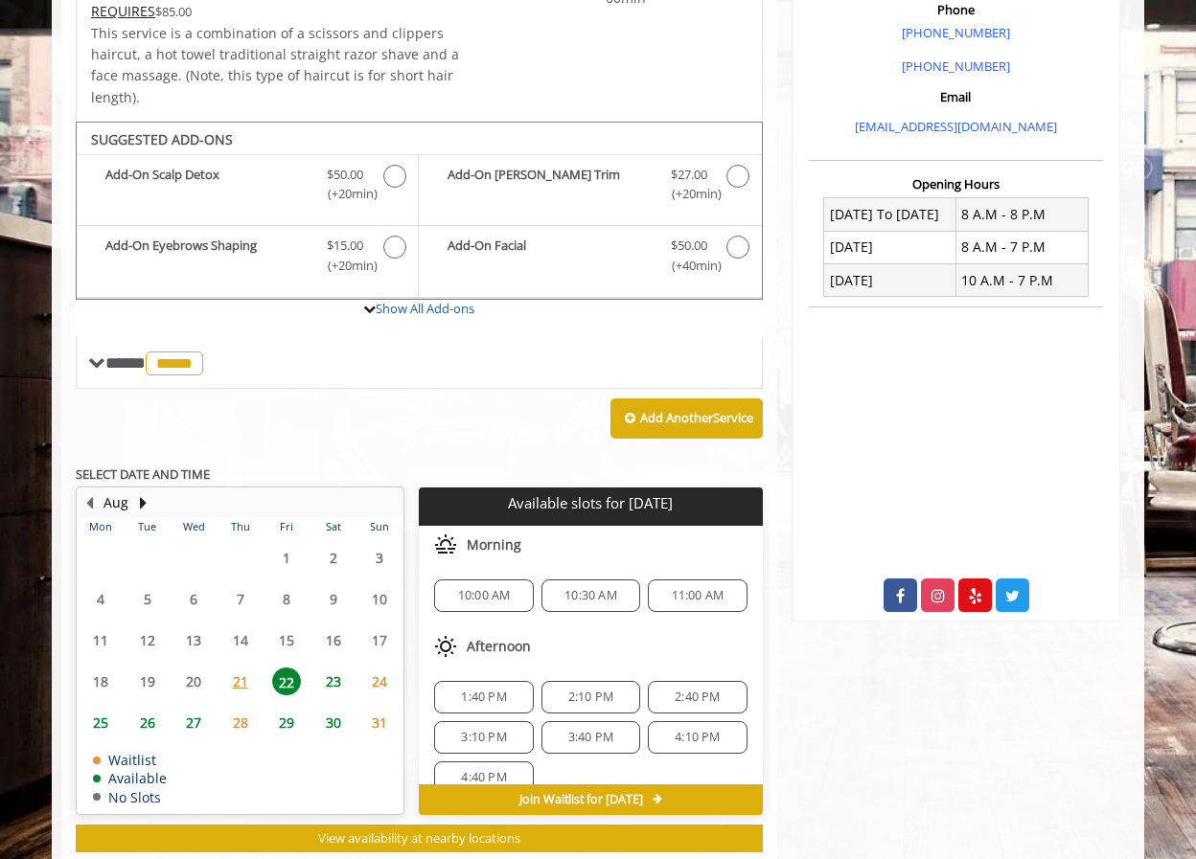
scroll to position [600, 0]
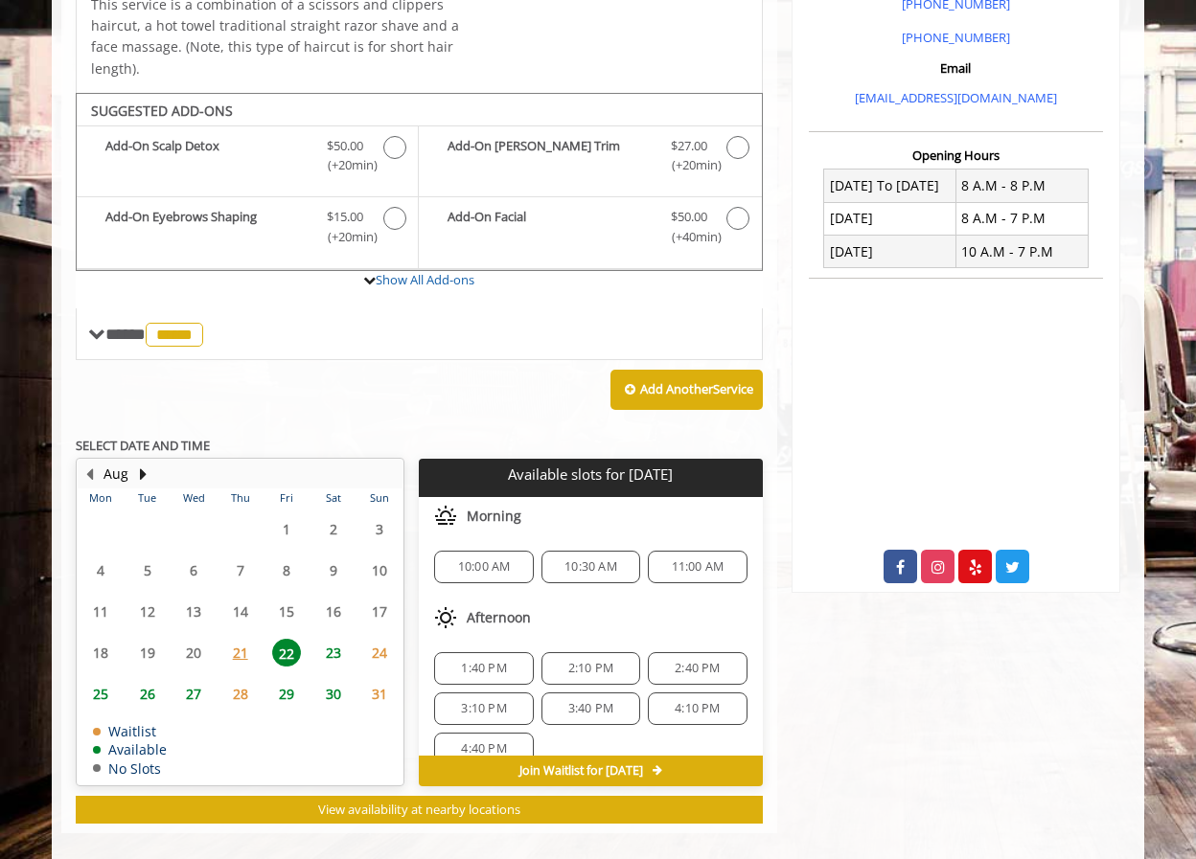
click at [513, 661] on span "1:40 PM" at bounding box center [483, 668] width 81 height 15
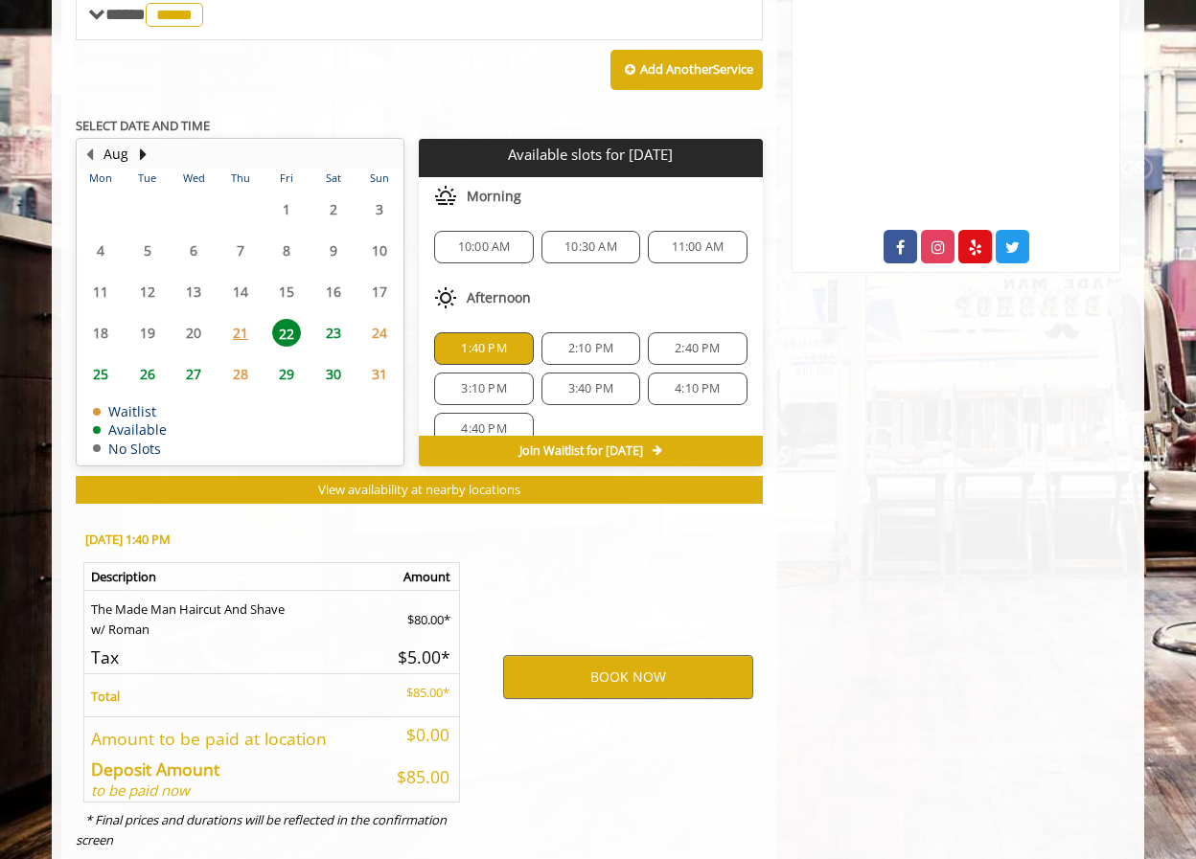
scroll to position [946, 0]
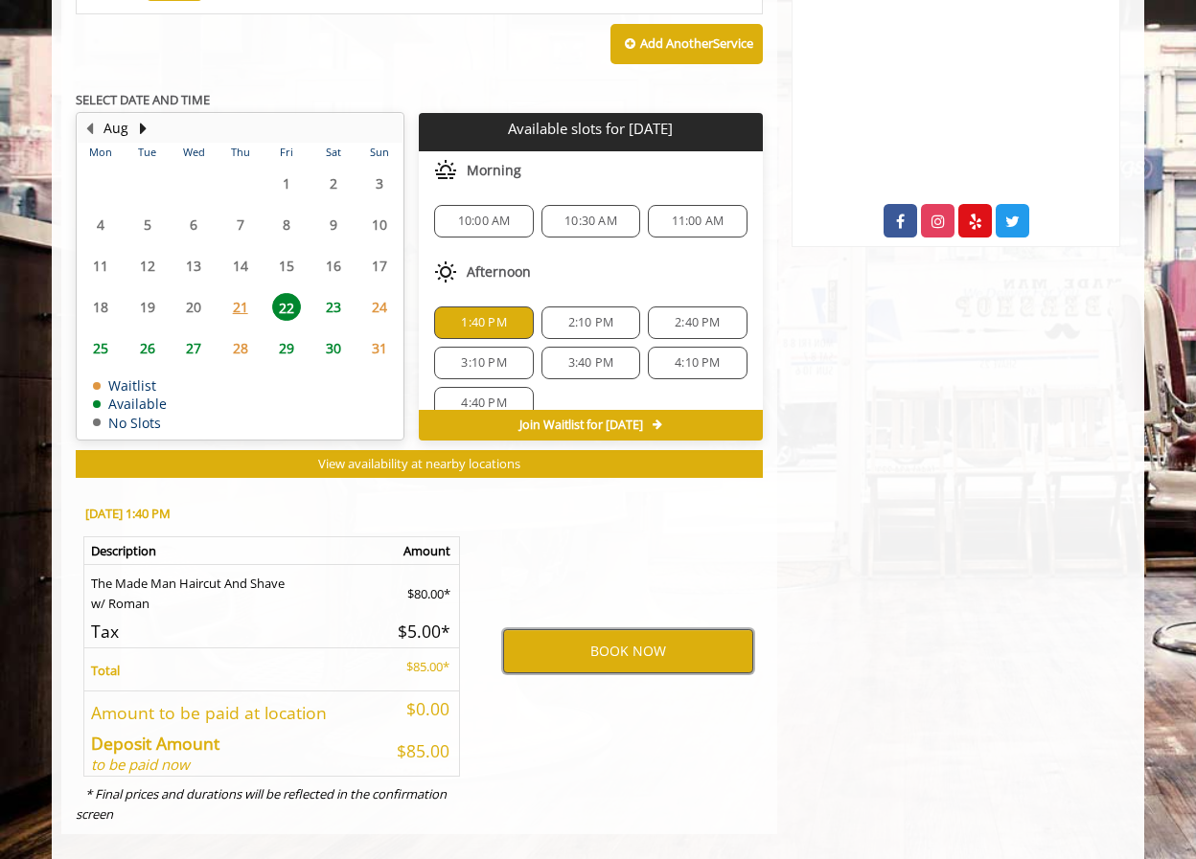
click at [555, 629] on button "BOOK NOW" at bounding box center [628, 651] width 250 height 44
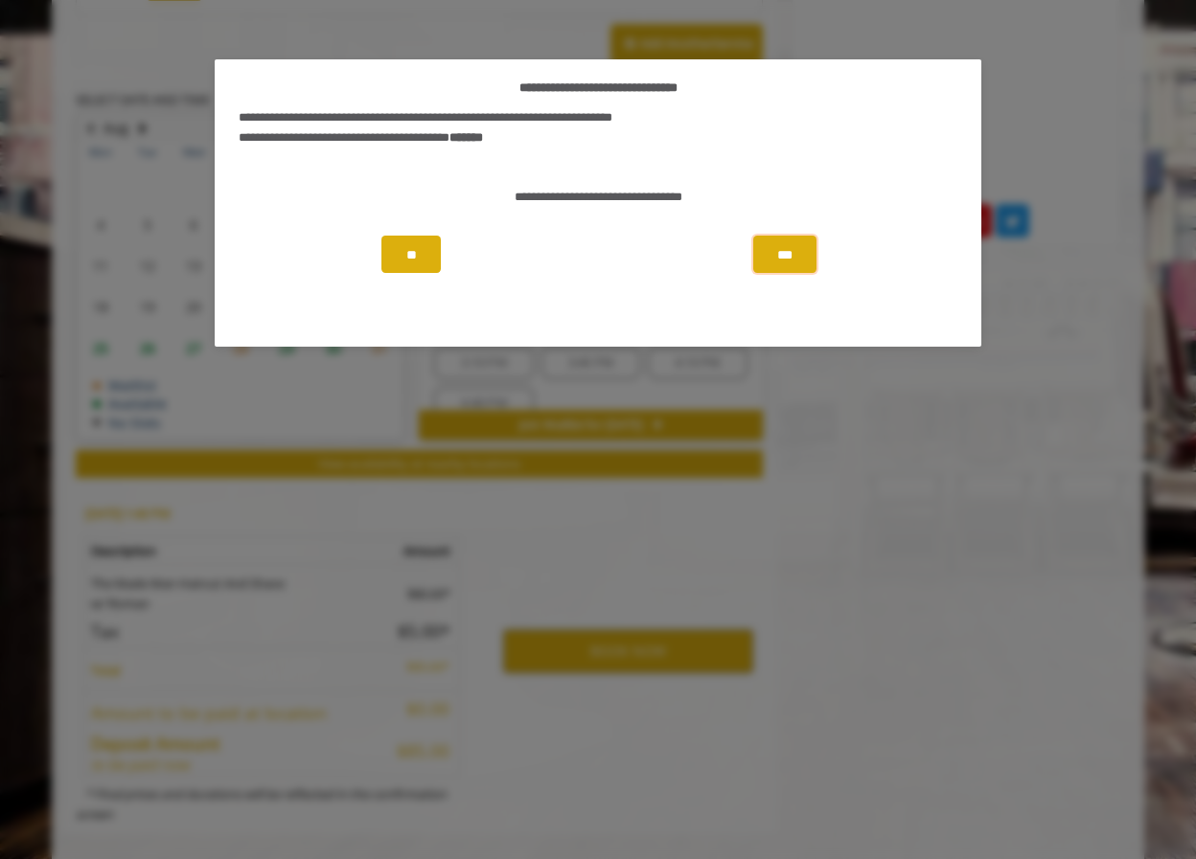
click at [804, 257] on button "***" at bounding box center [784, 254] width 63 height 37
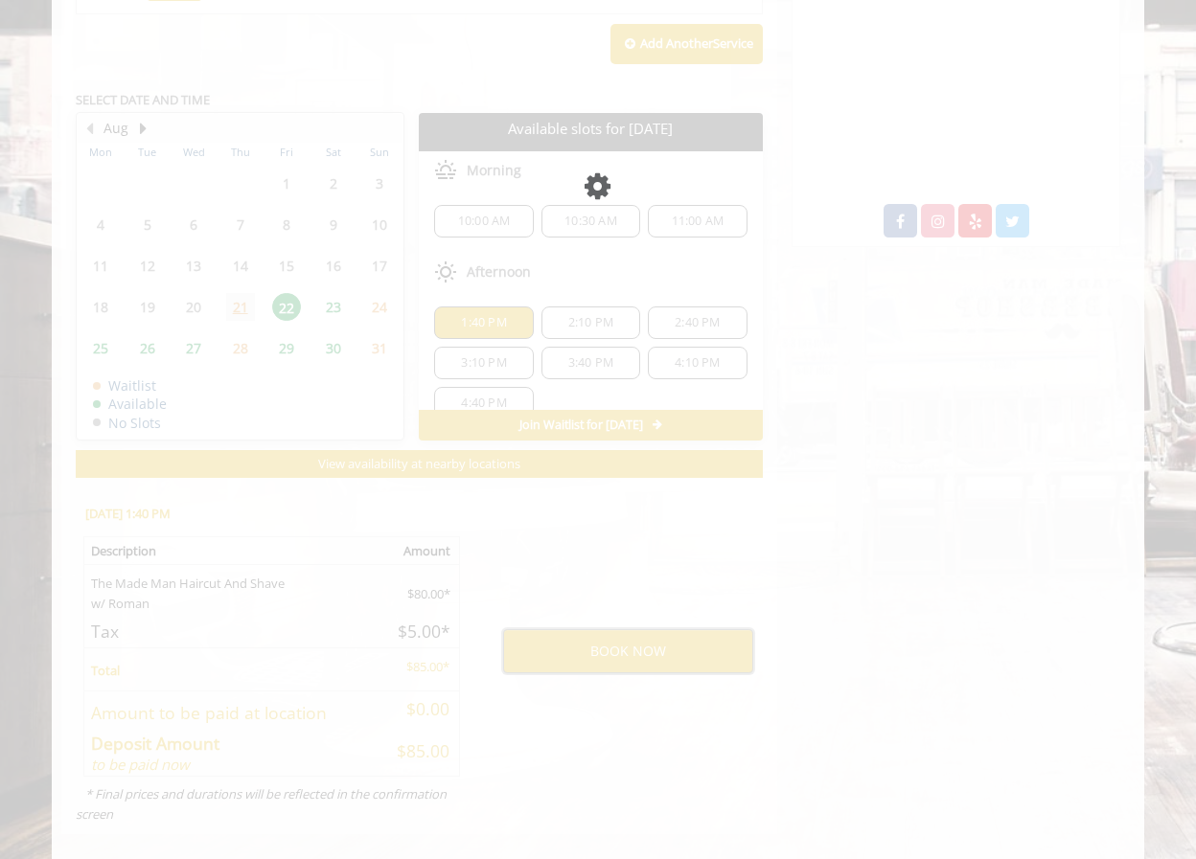
scroll to position [0, 0]
